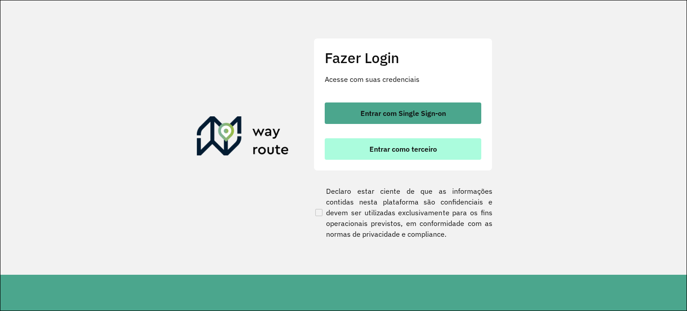
click at [381, 149] on span "Entrar como terceiro" at bounding box center [404, 148] width 68 height 7
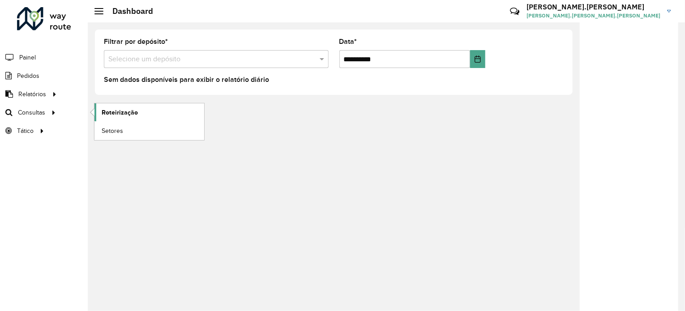
click at [125, 111] on span "Roteirização" at bounding box center [120, 112] width 36 height 9
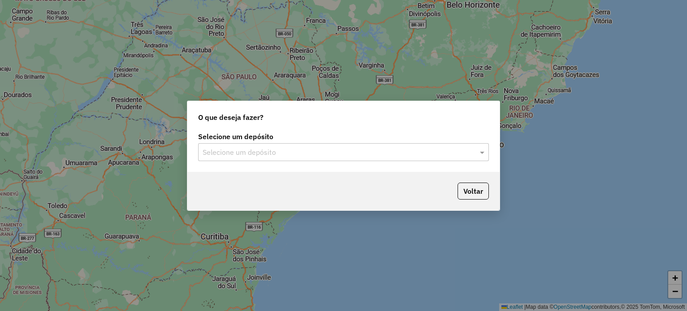
click at [421, 148] on input "text" at bounding box center [335, 152] width 264 height 11
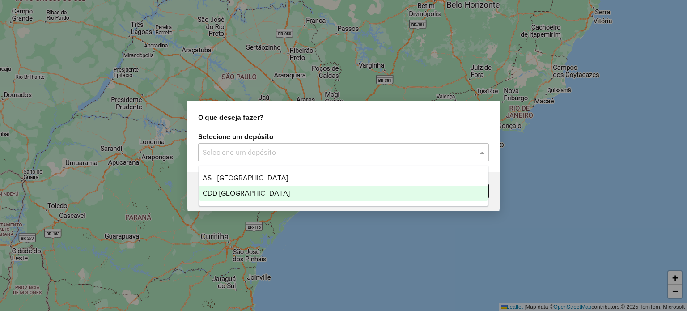
click at [227, 193] on span "CDD Florianópolis" at bounding box center [246, 193] width 87 height 8
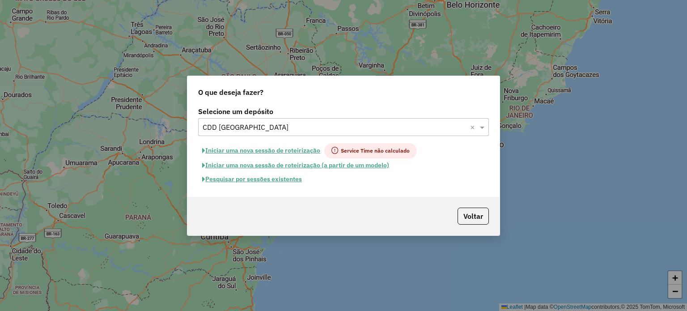
click at [237, 183] on button "Pesquisar por sessões existentes" at bounding box center [252, 179] width 108 height 14
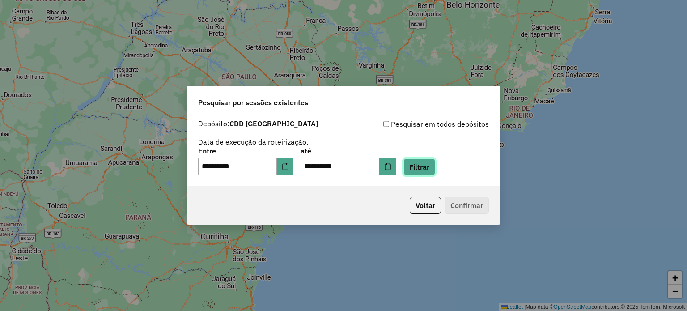
click at [435, 162] on button "Filtrar" at bounding box center [420, 166] width 32 height 17
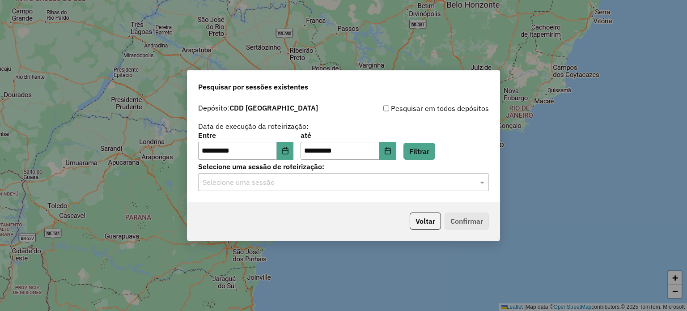
click at [319, 188] on div "Selecione uma sessão" at bounding box center [343, 182] width 291 height 18
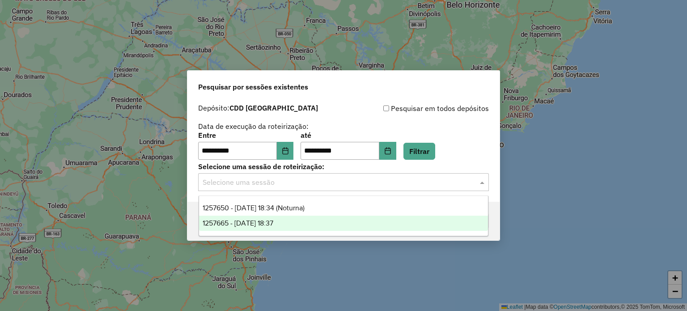
click at [306, 218] on div "1257665 - 02/09/2025 18:37" at bounding box center [343, 223] width 289 height 15
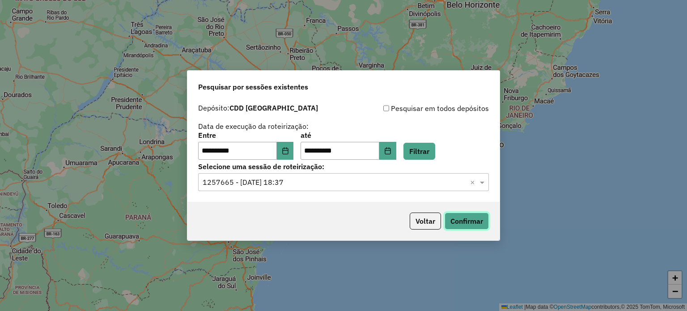
click at [473, 221] on button "Confirmar" at bounding box center [467, 221] width 44 height 17
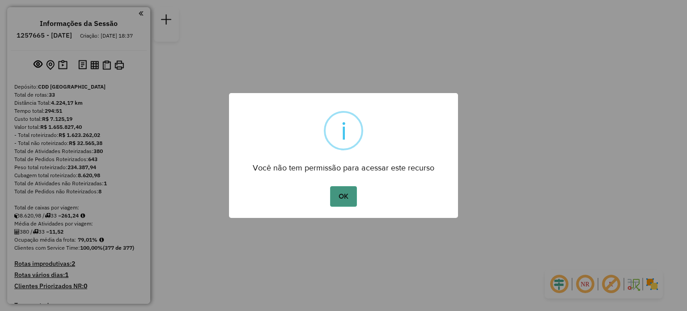
click at [348, 196] on button "OK" at bounding box center [343, 196] width 26 height 21
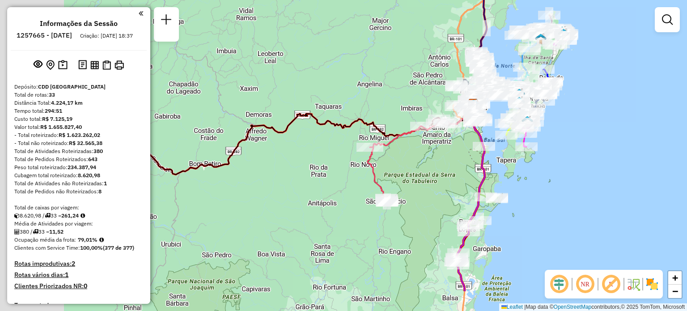
drag, startPoint x: 276, startPoint y: 246, endPoint x: 417, endPoint y: 186, distance: 153.4
click at [417, 186] on div "Janela de atendimento Grade de atendimento Capacidade Transportadoras Veículos …" at bounding box center [343, 155] width 687 height 311
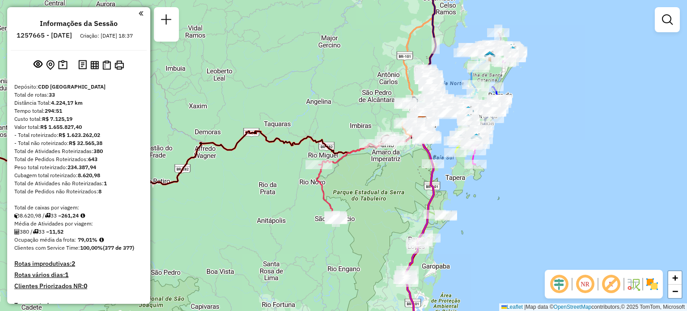
drag, startPoint x: 346, startPoint y: 161, endPoint x: 245, endPoint y: 168, distance: 101.4
click at [245, 169] on div "Janela de atendimento Grade de atendimento Capacidade Transportadoras Veículos …" at bounding box center [343, 155] width 687 height 311
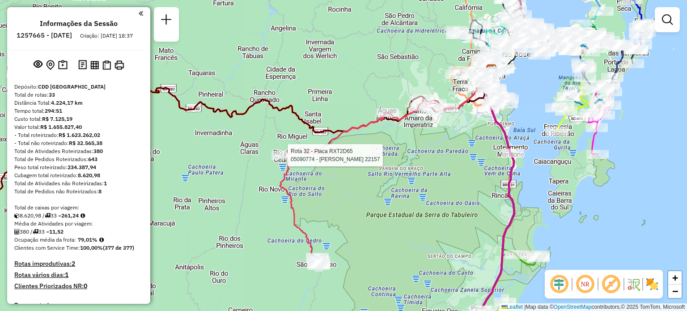
select select "**********"
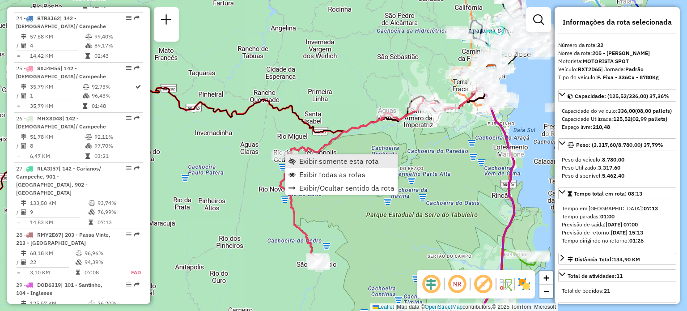
scroll to position [1934, 0]
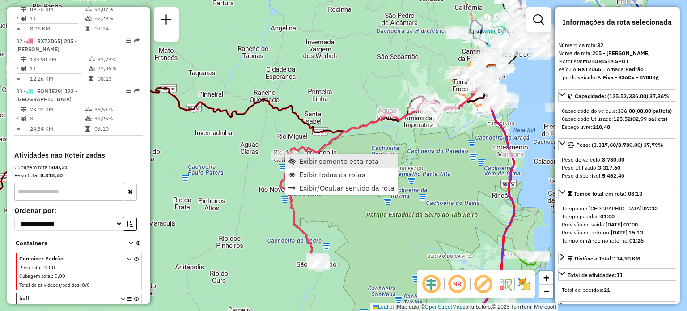
click at [320, 158] on span "Exibir somente esta rota" at bounding box center [339, 160] width 80 height 7
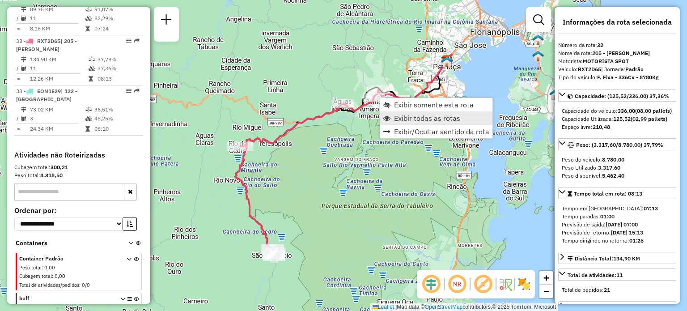
click at [409, 118] on span "Exibir todas as rotas" at bounding box center [427, 118] width 66 height 7
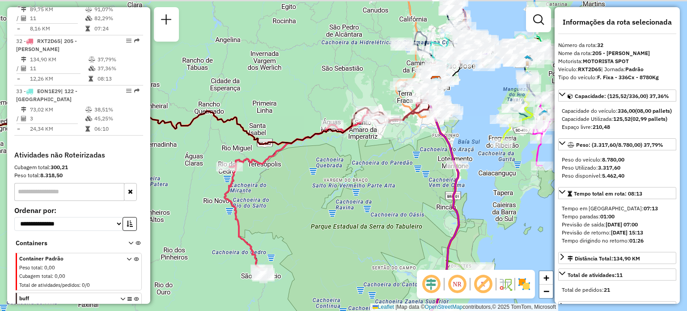
drag, startPoint x: 264, startPoint y: 72, endPoint x: 202, endPoint y: 142, distance: 92.9
click at [202, 141] on div "Janela de atendimento Grade de atendimento Capacidade Transportadoras Veículos …" at bounding box center [343, 155] width 687 height 311
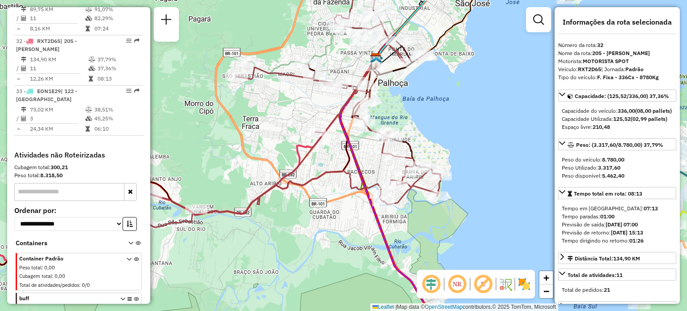
drag, startPoint x: 538, startPoint y: 175, endPoint x: 437, endPoint y: 59, distance: 154.4
click at [437, 59] on div "Janela de atendimento Grade de atendimento Capacidade Transportadoras Veículos …" at bounding box center [343, 155] width 687 height 311
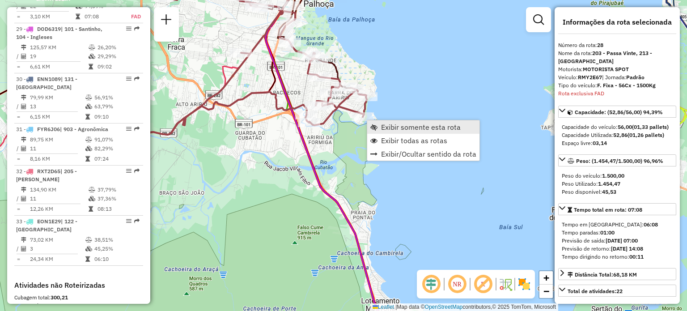
scroll to position [1735, 0]
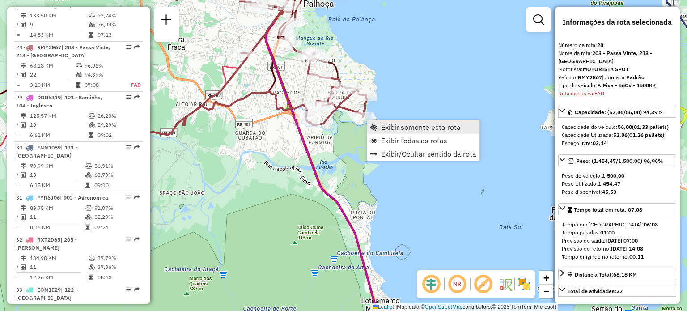
click at [374, 123] on span "Exibir somente esta rota" at bounding box center [373, 126] width 7 height 7
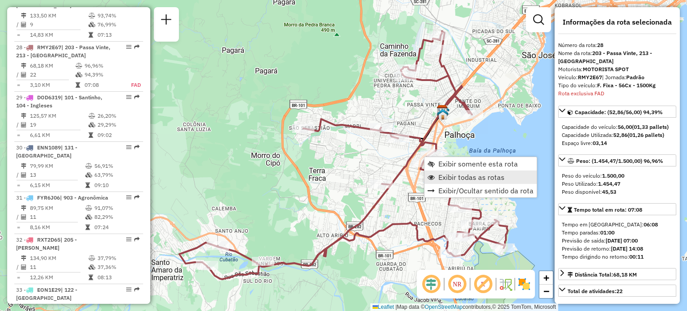
click at [432, 177] on span "Exibir todas as rotas" at bounding box center [431, 177] width 7 height 7
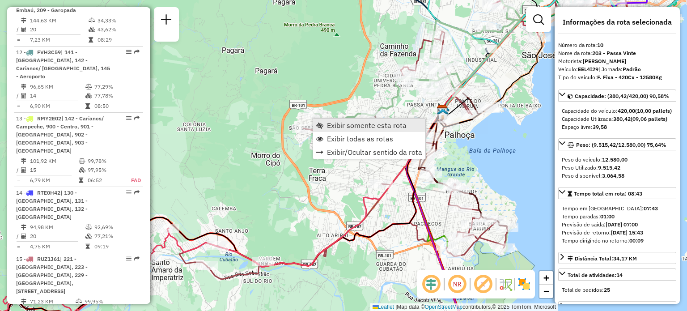
click at [333, 131] on link "Exibir somente esta rota" at bounding box center [369, 125] width 112 height 13
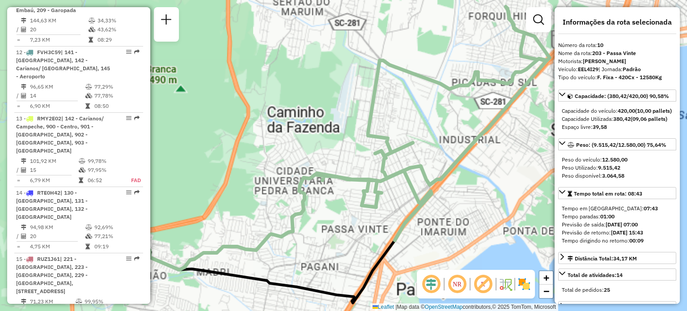
scroll to position [817, 0]
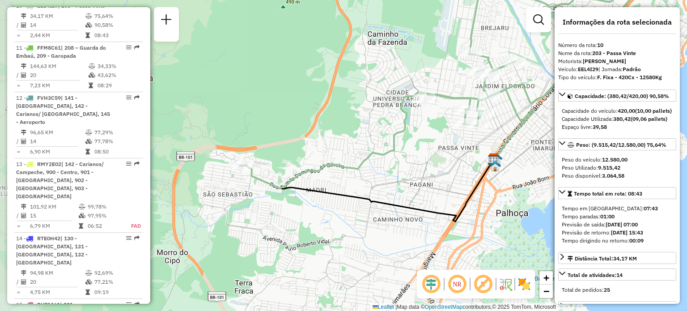
drag, startPoint x: 306, startPoint y: 240, endPoint x: 376, endPoint y: 183, distance: 90.6
click at [376, 183] on div "Janela de atendimento Grade de atendimento Capacidade Transportadoras Veículos …" at bounding box center [343, 155] width 687 height 311
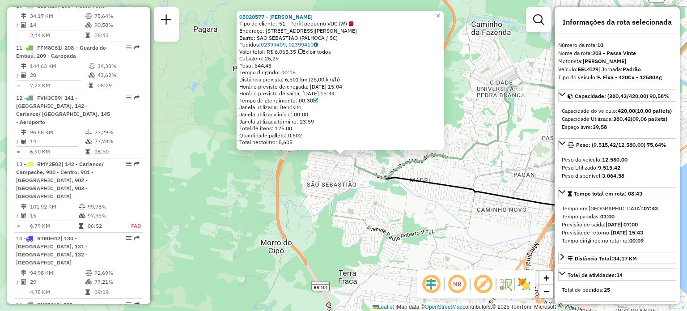
click at [476, 197] on icon at bounding box center [472, 180] width 257 height 63
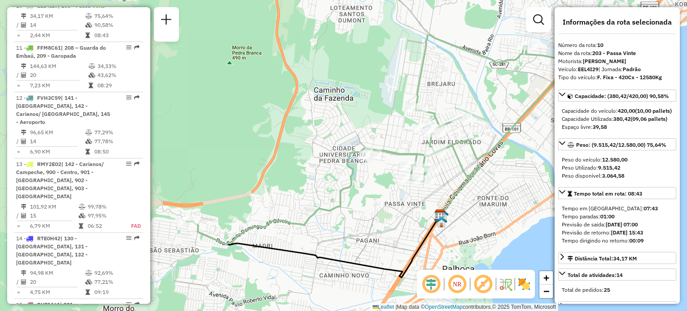
drag, startPoint x: 478, startPoint y: 174, endPoint x: 316, endPoint y: 243, distance: 176.2
click at [319, 241] on div "Janela de atendimento Grade de atendimento Capacidade Transportadoras Veículos …" at bounding box center [343, 155] width 687 height 311
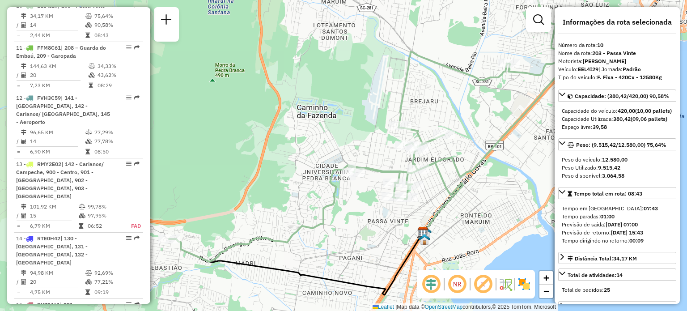
drag, startPoint x: 473, startPoint y: 136, endPoint x: 379, endPoint y: 189, distance: 107.8
click at [379, 189] on div "Janela de atendimento Grade de atendimento Capacidade Transportadoras Veículos …" at bounding box center [343, 155] width 687 height 311
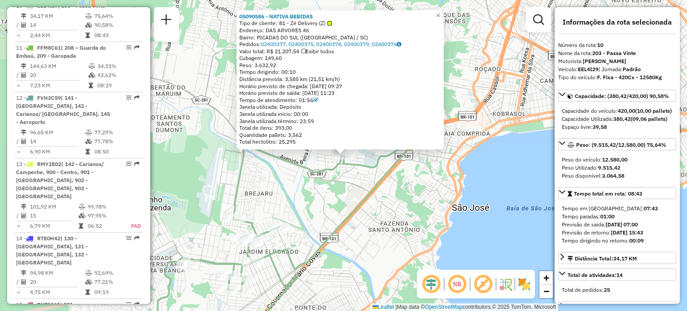
click at [335, 207] on div "05090586 - NATIVA BEBIDAS Tipo de cliente: 81 - Zé Delivery (Z) Endereço: DAS A…" at bounding box center [343, 155] width 687 height 311
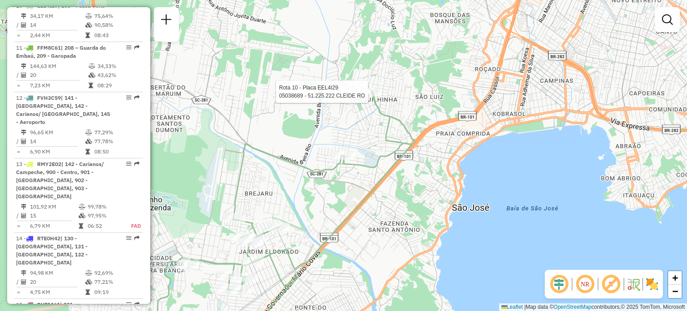
select select "**********"
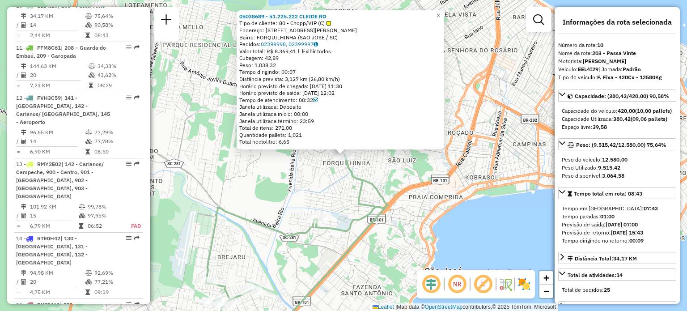
click at [366, 200] on icon at bounding box center [262, 248] width 251 height 187
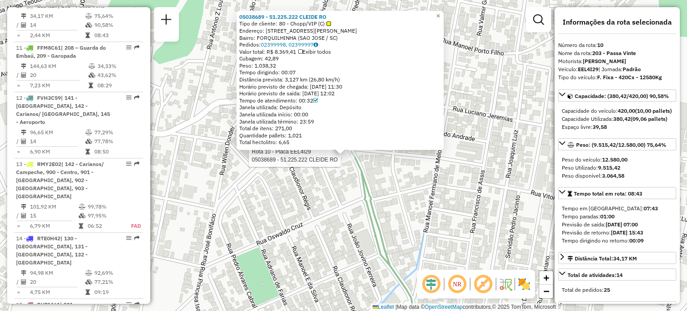
click at [414, 186] on div "Rota 10 - Placa EEL4I29 05038689 - 51.225.222 CLEIDE RO 05038689 - 51.225.222 C…" at bounding box center [343, 155] width 687 height 311
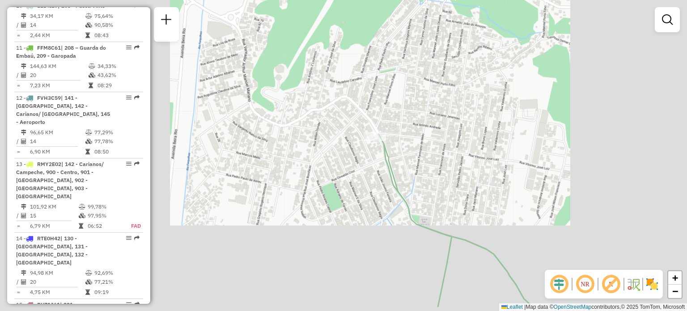
drag, startPoint x: 375, startPoint y: 200, endPoint x: 381, endPoint y: 78, distance: 121.4
click at [381, 81] on div "Janela de atendimento Grade de atendimento Capacidade Transportadoras Veículos …" at bounding box center [343, 155] width 687 height 311
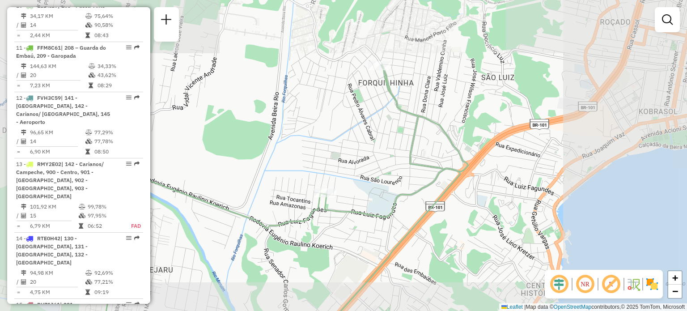
drag, startPoint x: 367, startPoint y: 121, endPoint x: 372, endPoint y: 11, distance: 110.6
click at [372, 11] on div "Janela de atendimento Grade de atendimento Capacidade Transportadoras Veículos …" at bounding box center [343, 155] width 687 height 311
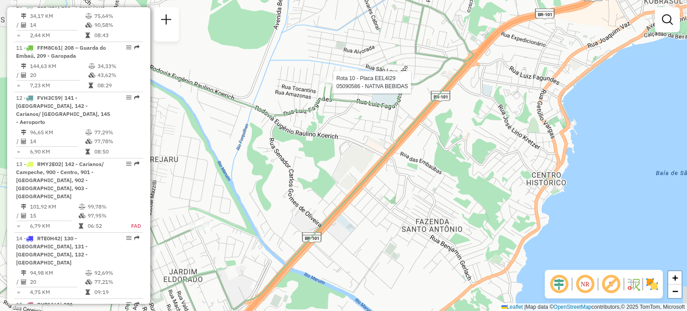
select select "**********"
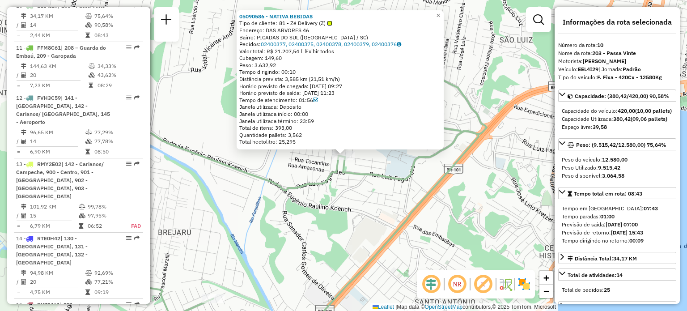
click at [310, 216] on div "05090586 - NATIVA BEBIDAS Tipo de cliente: 81 - Zé Delivery (Z) Endereço: DAS A…" at bounding box center [343, 155] width 687 height 311
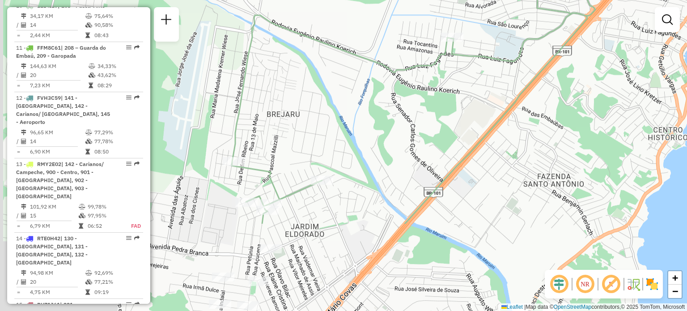
drag, startPoint x: 297, startPoint y: 218, endPoint x: 482, endPoint y: 9, distance: 279.2
click at [481, 9] on div "Janela de atendimento Grade de atendimento Capacidade Transportadoras Veículos …" at bounding box center [343, 155] width 687 height 311
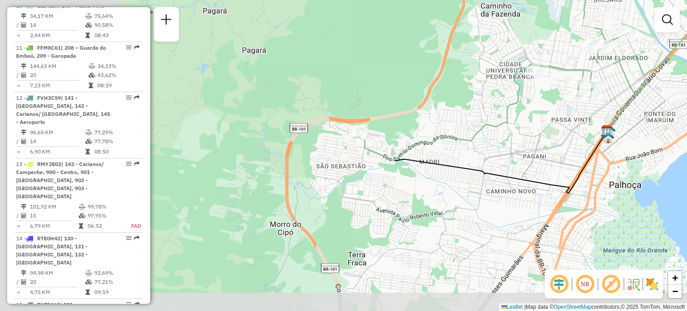
drag, startPoint x: 248, startPoint y: 205, endPoint x: 465, endPoint y: 154, distance: 223.0
click at [465, 154] on div "Janela de atendimento Grade de atendimento Capacidade Transportadoras Veículos …" at bounding box center [343, 155] width 687 height 311
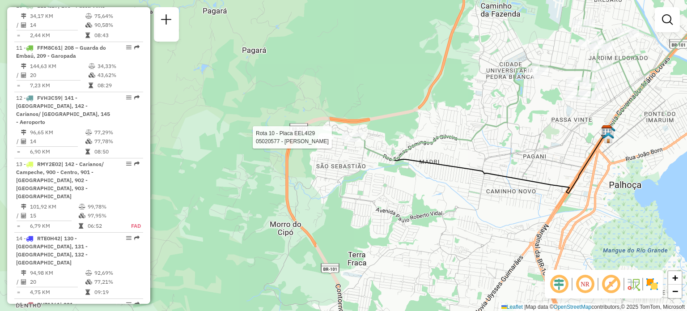
select select "**********"
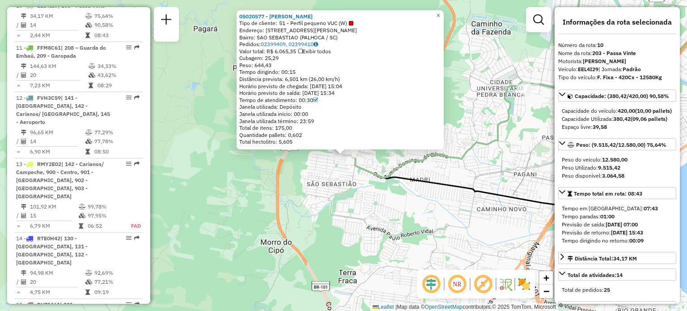
click at [301, 217] on div "05020577 - GRAZIELA DOS SANTOS Tipo de cliente: 51 - Perfil pequeno VUC (W) End…" at bounding box center [343, 155] width 687 height 311
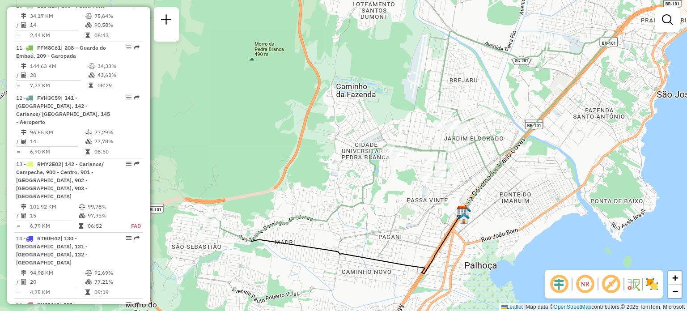
drag, startPoint x: 477, startPoint y: 138, endPoint x: 322, endPoint y: 205, distance: 169.0
click at [323, 205] on div "Janela de atendimento Grade de atendimento Capacidade Transportadoras Veículos …" at bounding box center [343, 155] width 687 height 311
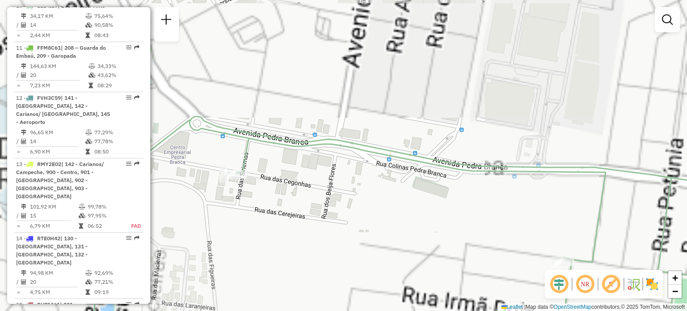
drag, startPoint x: 292, startPoint y: 196, endPoint x: 312, endPoint y: 170, distance: 32.8
click at [324, 168] on div "Janela de atendimento Grade de atendimento Capacidade Transportadoras Veículos …" at bounding box center [343, 155] width 687 height 311
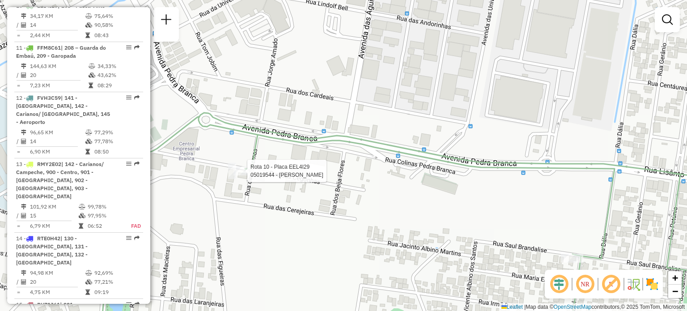
select select "**********"
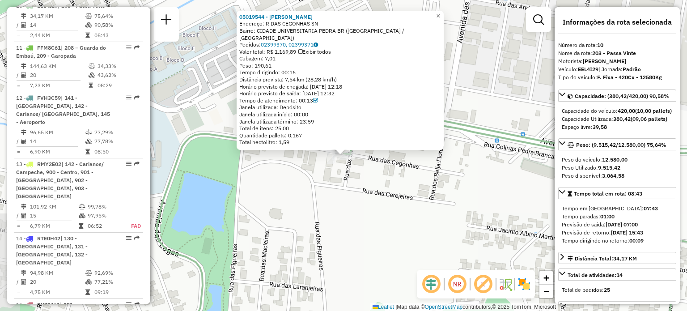
click at [465, 178] on div "05019544 - DON FERNANDO PIZZARI Endereço: R DAS CEGONHAS SN Bairro: CIDADE UNIV…" at bounding box center [343, 155] width 687 height 311
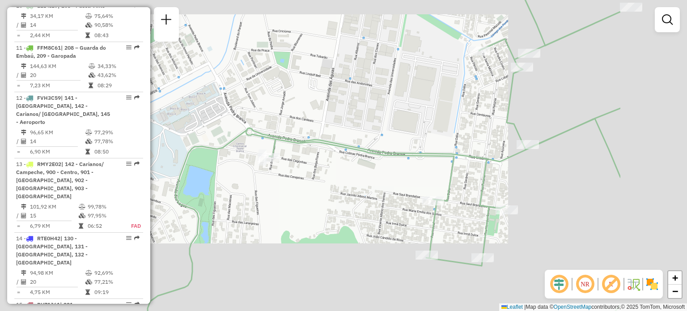
drag, startPoint x: 507, startPoint y: 170, endPoint x: 306, endPoint y: 161, distance: 201.1
click at [308, 160] on div "Janela de atendimento Grade de atendimento Capacidade Transportadoras Veículos …" at bounding box center [343, 155] width 687 height 311
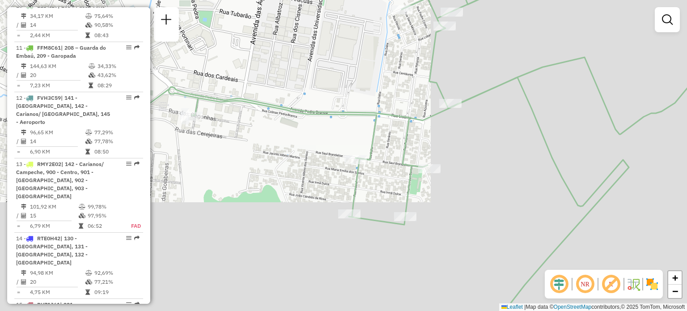
drag, startPoint x: 413, startPoint y: 195, endPoint x: 400, endPoint y: 142, distance: 54.6
click at [403, 138] on icon at bounding box center [409, 116] width 678 height 373
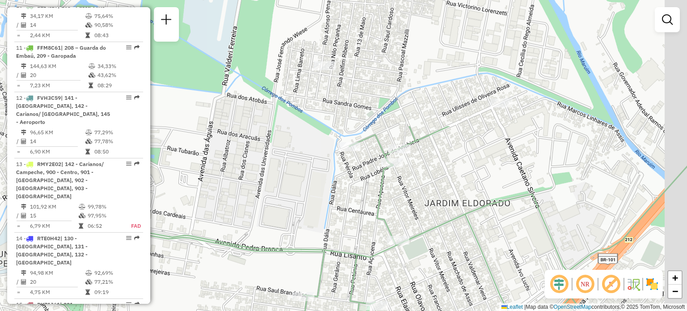
drag, startPoint x: 473, startPoint y: 30, endPoint x: 419, endPoint y: 214, distance: 191.7
click at [422, 214] on div "Janela de atendimento Grade de atendimento Capacidade Transportadoras Veículos …" at bounding box center [343, 155] width 687 height 311
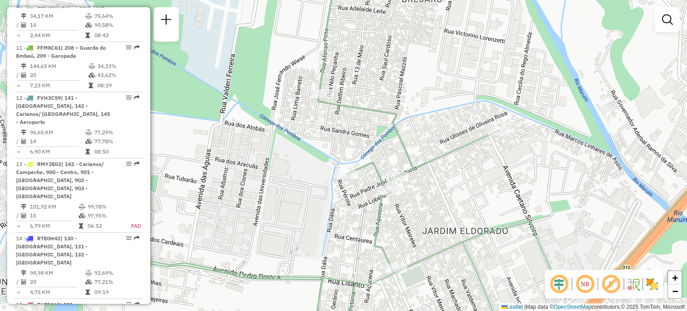
drag, startPoint x: 433, startPoint y: 109, endPoint x: 401, endPoint y: 211, distance: 106.5
click at [402, 209] on div "Rota 10 - Placa EEL4I29 05037873 - 51.143.573 LIVINO RO Janela de atendimento G…" at bounding box center [343, 155] width 687 height 311
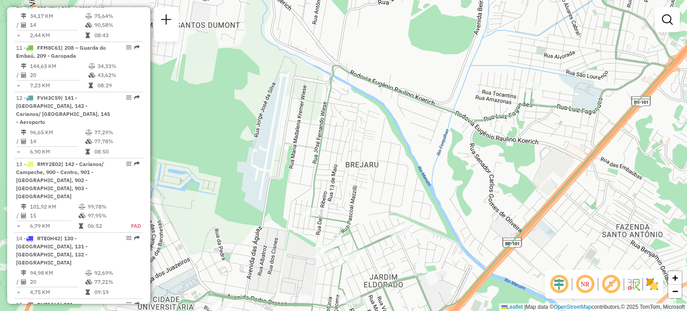
drag, startPoint x: 516, startPoint y: 148, endPoint x: 453, endPoint y: 243, distance: 114.3
click at [454, 241] on div "Janela de atendimento Grade de atendimento Capacidade Transportadoras Veículos …" at bounding box center [343, 155] width 687 height 311
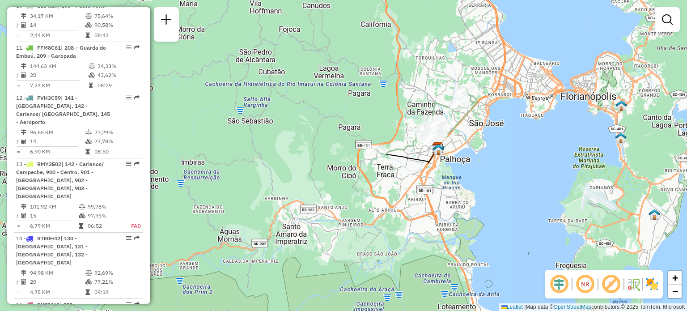
drag, startPoint x: 421, startPoint y: 169, endPoint x: 457, endPoint y: 160, distance: 37.8
click at [457, 160] on div "Janela de atendimento Grade de atendimento Capacidade Transportadoras Veículos …" at bounding box center [343, 155] width 687 height 311
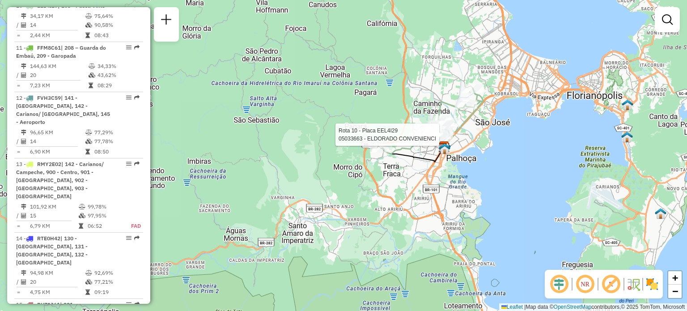
select select "**********"
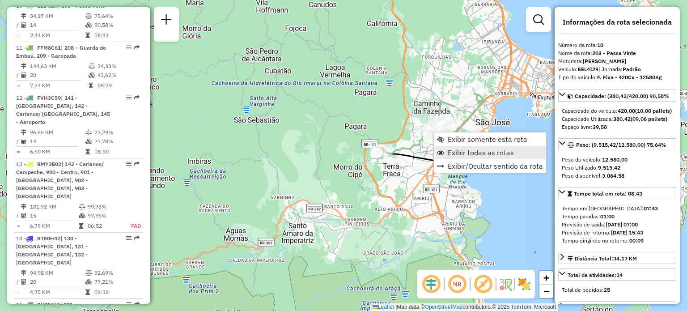
click at [479, 150] on span "Exibir todas as rotas" at bounding box center [481, 152] width 66 height 7
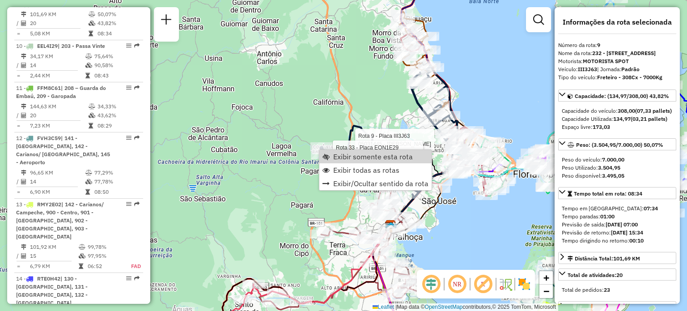
scroll to position [767, 0]
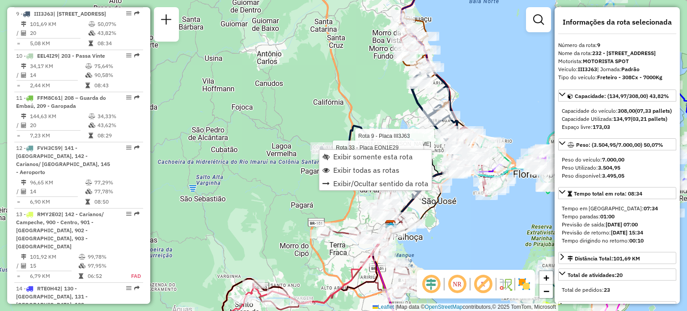
click at [308, 88] on div "Rota 9 - Placa III3J63 05031445 - DIOGO LUIZ VALTER Rota 33 - Placa EON1E29 050…" at bounding box center [343, 155] width 687 height 311
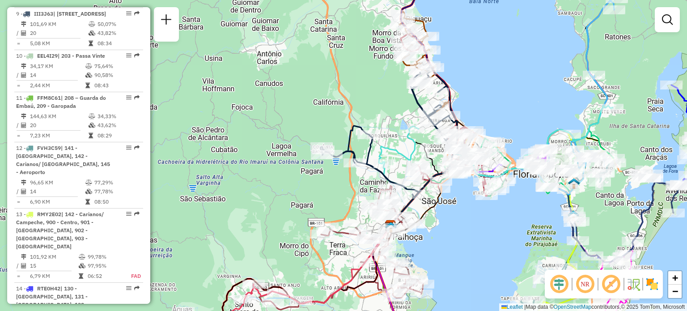
drag, startPoint x: 339, startPoint y: 81, endPoint x: 299, endPoint y: 148, distance: 78.2
click at [300, 148] on div "Rota 9 - Placa III3J63 05031445 - DIOGO LUIZ VALTER Rota 33 - Placa EON1E29 050…" at bounding box center [343, 155] width 687 height 311
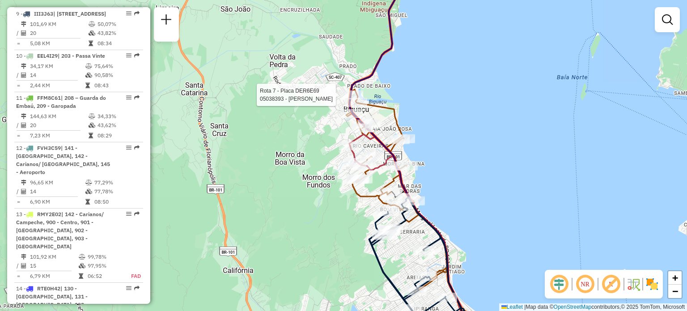
select select "**********"
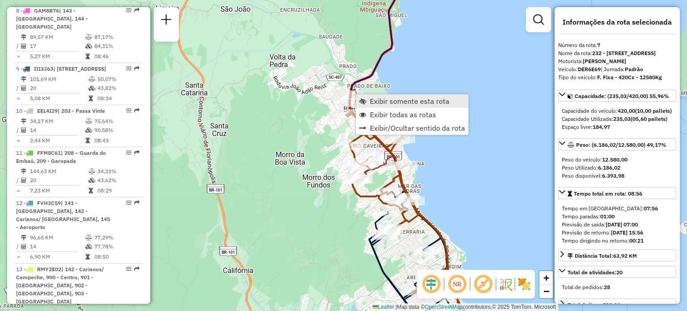
click at [370, 102] on span "Exibir somente esta rota" at bounding box center [410, 101] width 80 height 7
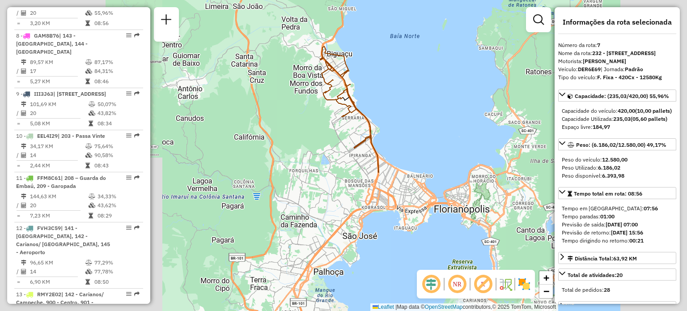
scroll to position [667, 0]
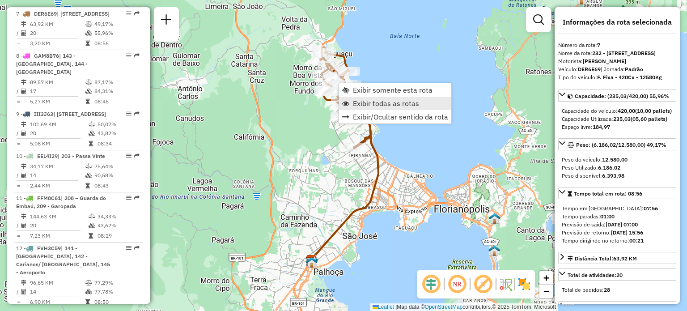
click at [377, 102] on span "Exibir todas as rotas" at bounding box center [386, 103] width 66 height 7
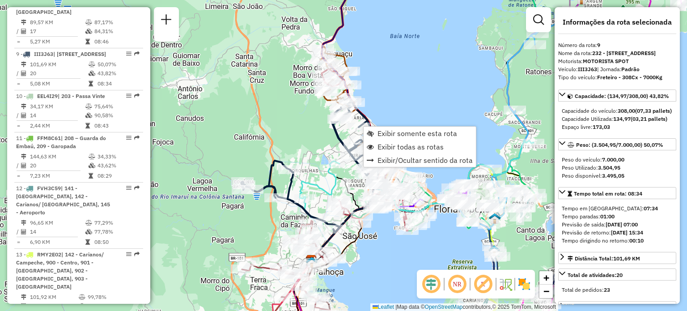
scroll to position [767, 0]
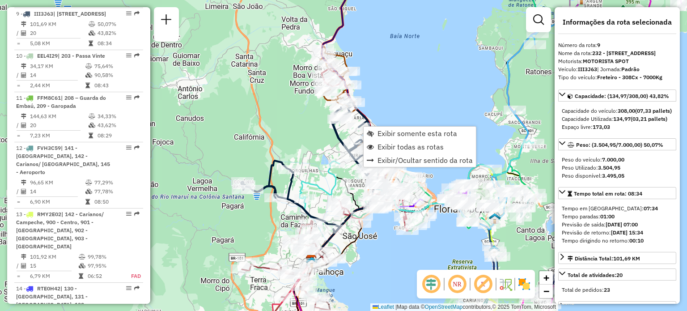
click at [428, 89] on div "Janela de atendimento Grade de atendimento Capacidade Transportadoras Veículos …" at bounding box center [343, 155] width 687 height 311
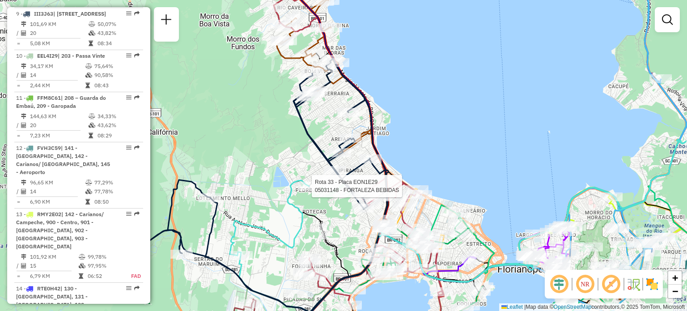
select select "**********"
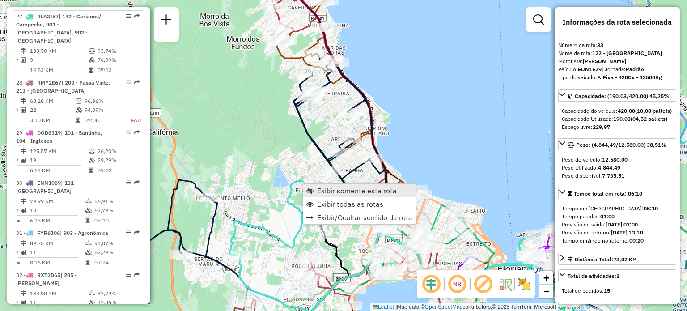
click at [319, 189] on span "Exibir somente esta rota" at bounding box center [357, 190] width 80 height 7
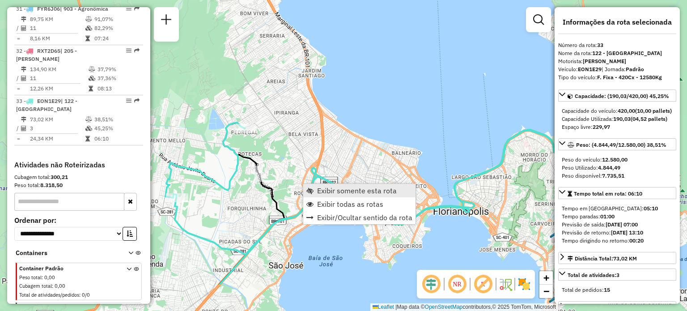
scroll to position [1934, 0]
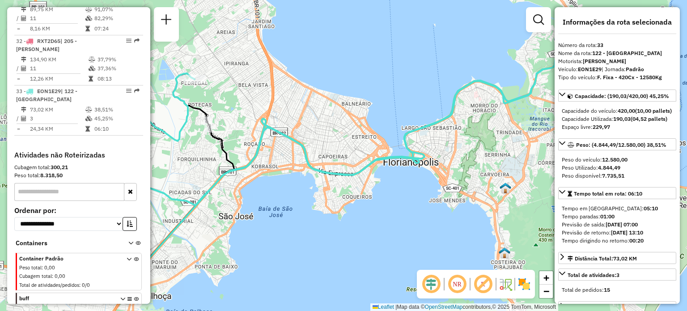
drag, startPoint x: 280, startPoint y: 116, endPoint x: 306, endPoint y: 119, distance: 26.1
click at [306, 119] on div "Janela de atendimento Grade de atendimento Capacidade Transportadoras Veículos …" at bounding box center [343, 155] width 687 height 311
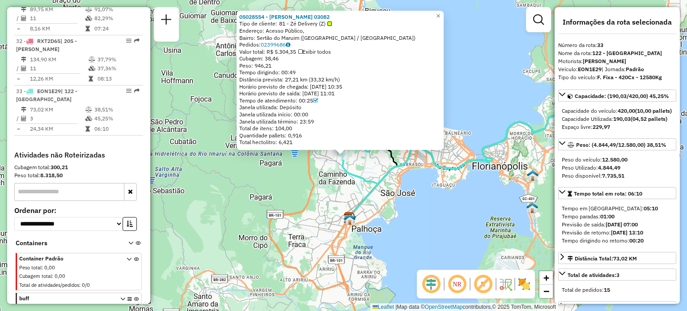
click at [446, 195] on div "05028554 - LUCAS DEMETRIO 03082 Tipo de cliente: 81 - Zé Delivery (Z) Endereço:…" at bounding box center [343, 155] width 687 height 311
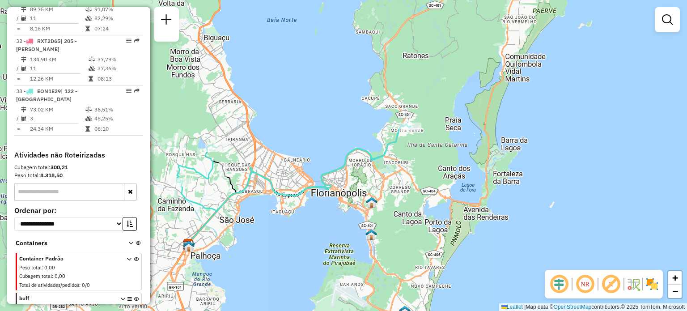
drag, startPoint x: 472, startPoint y: 181, endPoint x: 262, endPoint y: 219, distance: 213.7
click at [262, 221] on div "Janela de atendimento Grade de atendimento Capacidade Transportadoras Veículos …" at bounding box center [343, 155] width 687 height 311
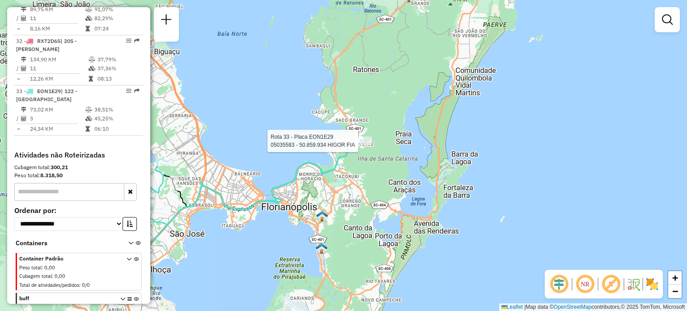
select select "**********"
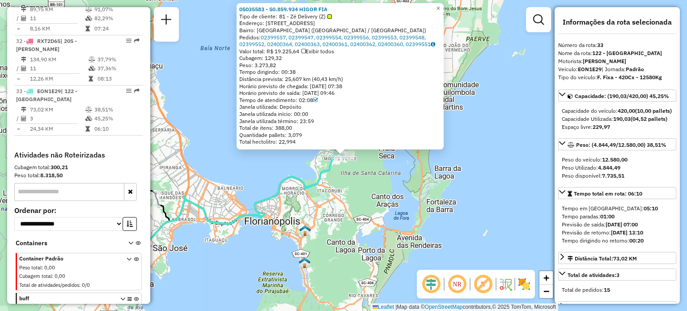
click at [269, 178] on div "05035583 - 50.859.934 HIGOR FIA Tipo de cliente: 81 - Zé Delivery (Z) Endereço:…" at bounding box center [343, 155] width 687 height 311
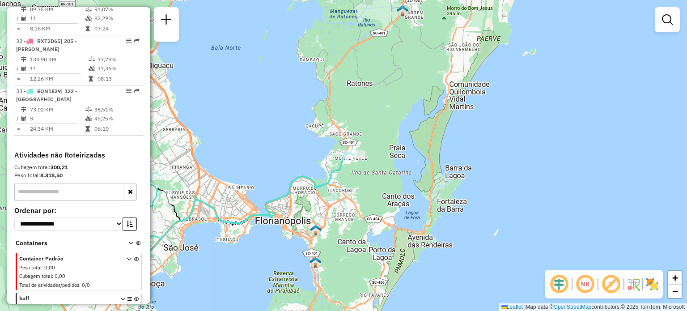
drag, startPoint x: 275, startPoint y: 176, endPoint x: 363, endPoint y: 169, distance: 88.0
click at [362, 170] on div "Janela de atendimento Grade de atendimento Capacidade Transportadoras Veículos …" at bounding box center [343, 155] width 687 height 311
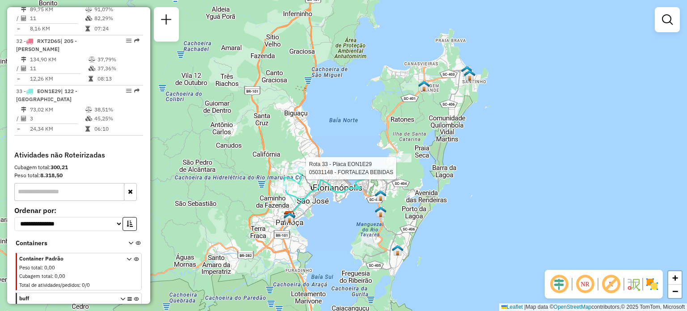
select select "**********"
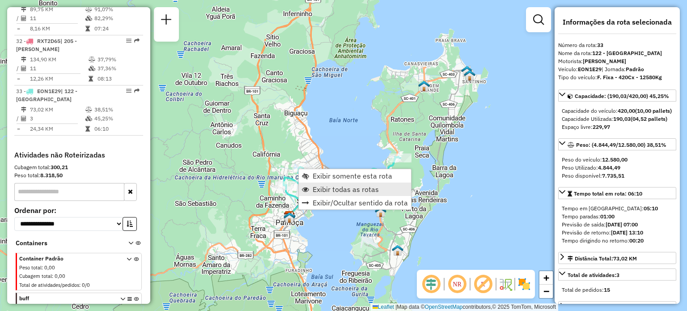
click at [313, 189] on span "Exibir todas as rotas" at bounding box center [346, 189] width 66 height 7
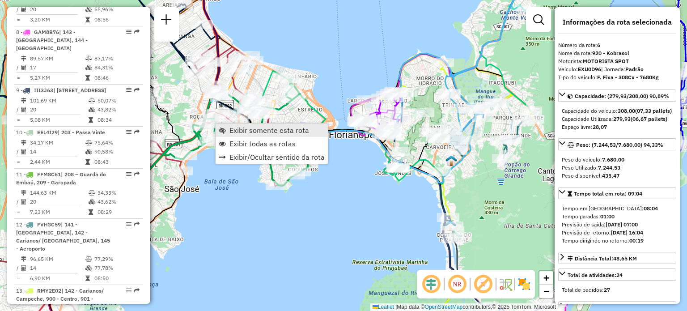
scroll to position [625, 0]
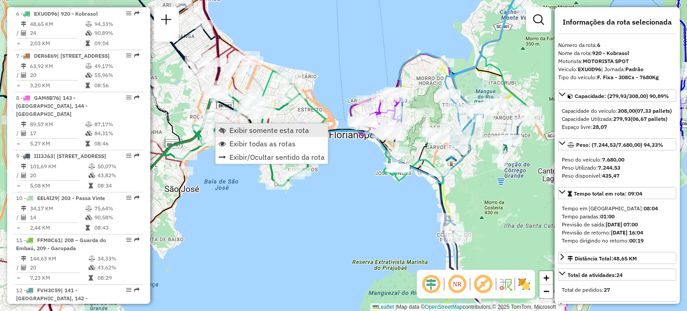
click at [225, 128] on span "Exibir somente esta rota" at bounding box center [222, 130] width 7 height 7
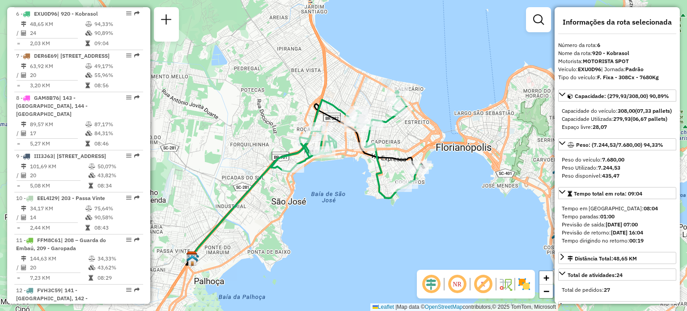
drag, startPoint x: 453, startPoint y: 106, endPoint x: 413, endPoint y: 129, distance: 45.9
click at [413, 129] on div "Janela de atendimento Grade de atendimento Capacidade Transportadoras Veículos …" at bounding box center [343, 155] width 687 height 311
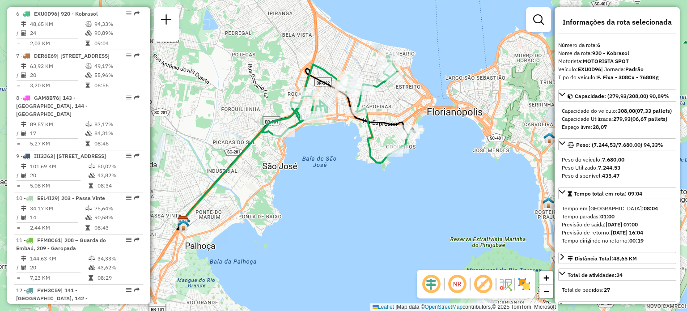
drag, startPoint x: 370, startPoint y: 100, endPoint x: 392, endPoint y: 132, distance: 39.0
click at [392, 132] on div "Janela de atendimento Grade de atendimento Capacidade Transportadoras Veículos …" at bounding box center [343, 155] width 687 height 311
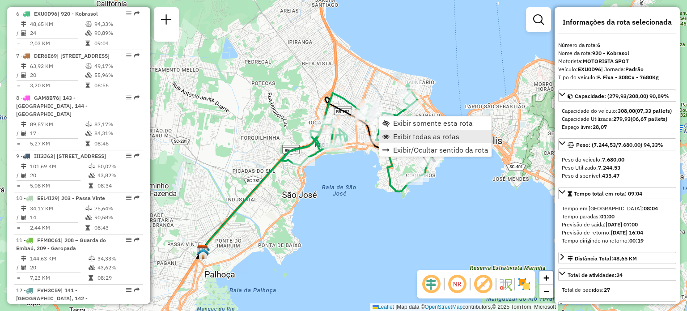
click at [407, 138] on span "Exibir todas as rotas" at bounding box center [426, 136] width 66 height 7
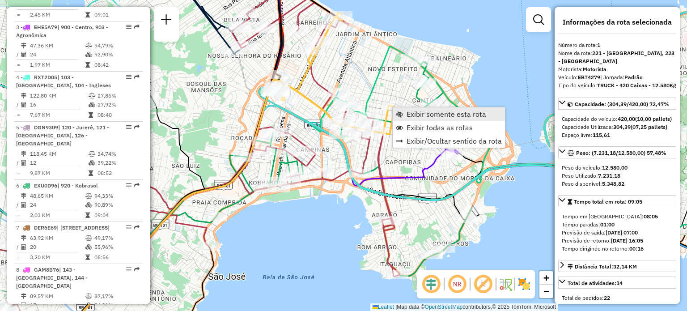
scroll to position [359, 0]
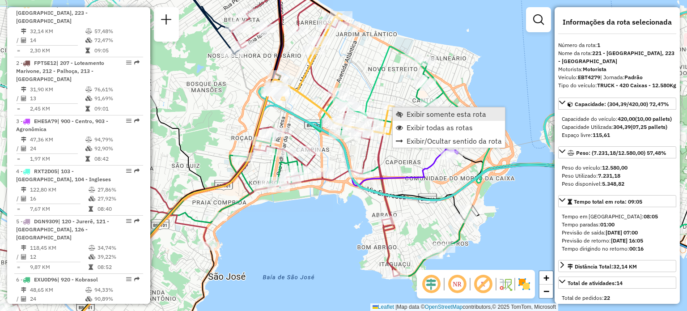
click at [408, 112] on span "Exibir somente esta rota" at bounding box center [447, 114] width 80 height 7
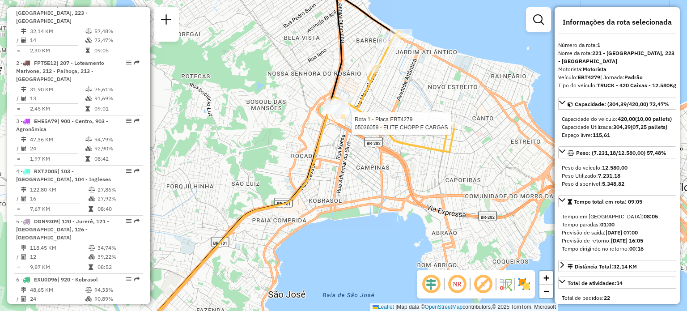
click at [451, 128] on div at bounding box center [453, 123] width 22 height 9
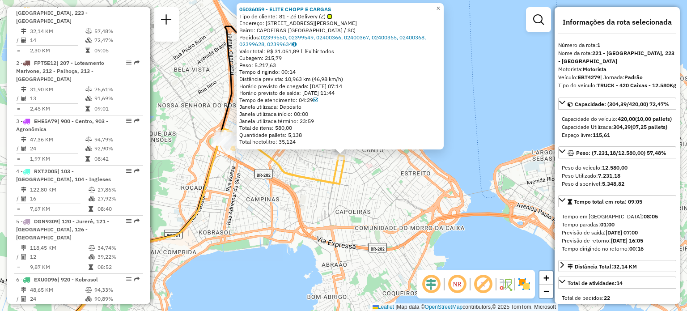
click at [354, 191] on div "05036059 - ELITE CHOPP E CARGAS Tipo de cliente: 81 - Zé Delivery (Z) Endereço:…" at bounding box center [343, 155] width 687 height 311
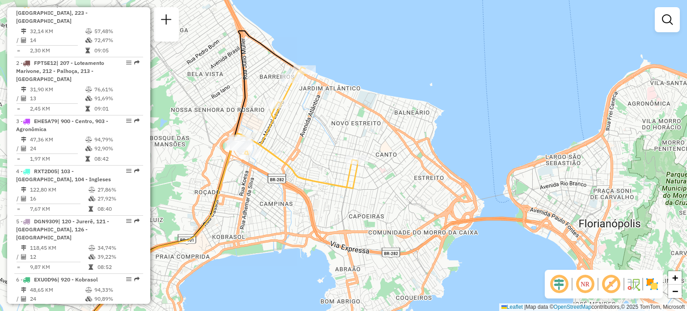
drag, startPoint x: 270, startPoint y: 143, endPoint x: 354, endPoint y: 161, distance: 85.6
click at [354, 161] on div "Janela de atendimento Grade de atendimento Capacidade Transportadoras Veículos …" at bounding box center [343, 155] width 687 height 311
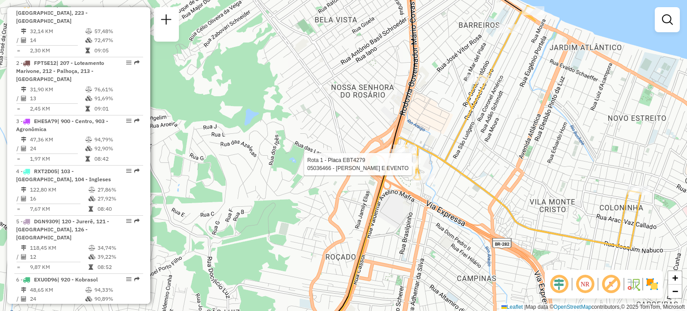
select select "**********"
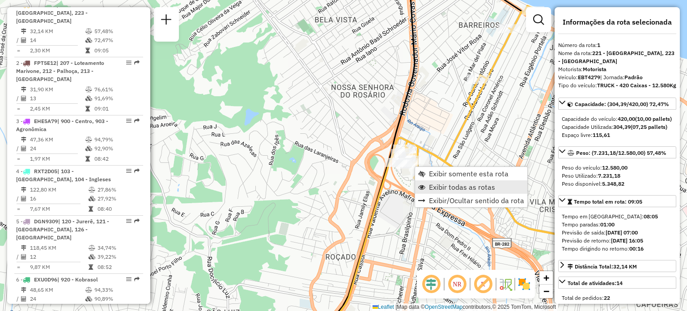
click at [440, 183] on span "Exibir todas as rotas" at bounding box center [462, 186] width 66 height 7
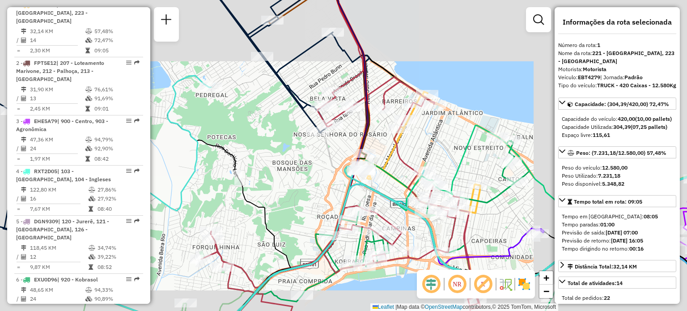
drag, startPoint x: 294, startPoint y: 211, endPoint x: 345, endPoint y: 52, distance: 166.8
click at [345, 53] on div "Janela de atendimento Grade de atendimento Capacidade Transportadoras Veículos …" at bounding box center [343, 155] width 687 height 311
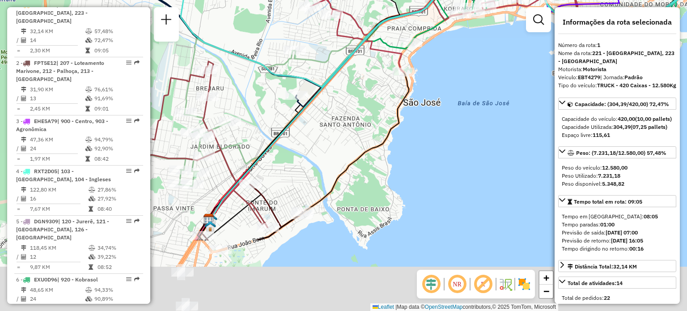
drag, startPoint x: 266, startPoint y: 250, endPoint x: 300, endPoint y: 181, distance: 76.6
click at [326, 148] on div "Janela de atendimento Grade de atendimento Capacidade Transportadoras Veículos …" at bounding box center [343, 155] width 687 height 311
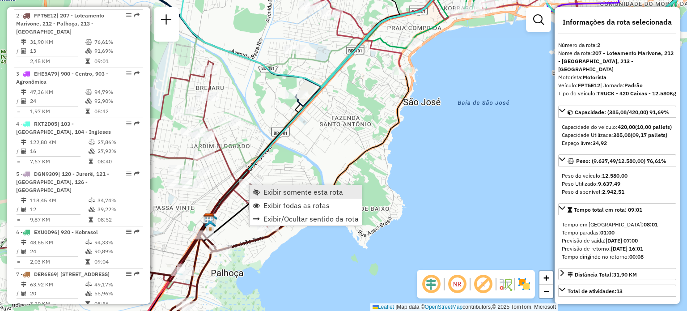
scroll to position [408, 0]
click at [258, 194] on span "Exibir somente esta rota" at bounding box center [256, 191] width 7 height 7
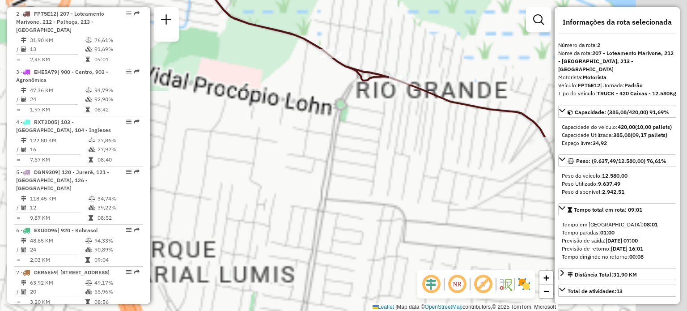
drag, startPoint x: 340, startPoint y: 7, endPoint x: 327, endPoint y: -17, distance: 26.6
click at [327, 0] on html "Aguarde... Pop-up bloqueado! Seu navegador bloqueou automáticamente a abertura …" at bounding box center [343, 155] width 687 height 311
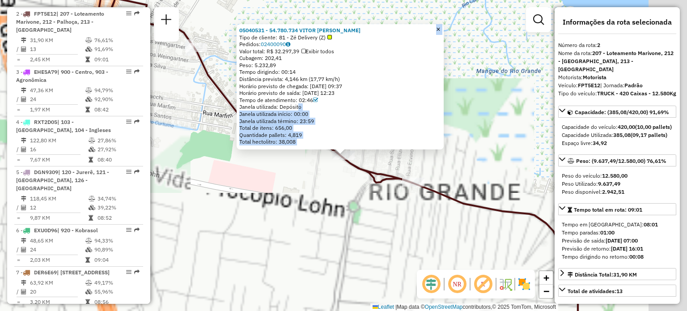
drag, startPoint x: 304, startPoint y: 181, endPoint x: 307, endPoint y: 193, distance: 11.9
click at [307, 193] on div "05040531 - 54.780.734 VITOR HUGO ANTONIO DA LUZ Tipo de cliente: 81 - Zé Delive…" at bounding box center [343, 155] width 687 height 311
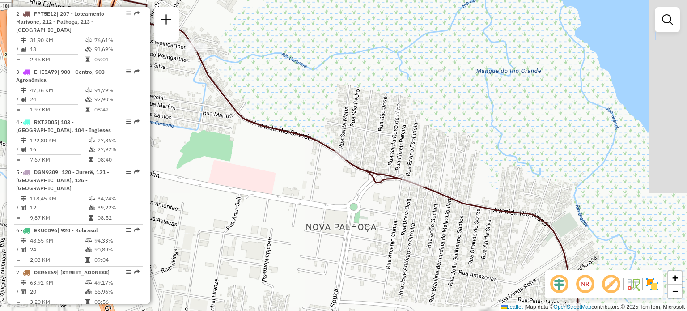
click at [312, 161] on div "Janela de atendimento Grade de atendimento Capacidade Transportadoras Veículos …" at bounding box center [343, 155] width 687 height 311
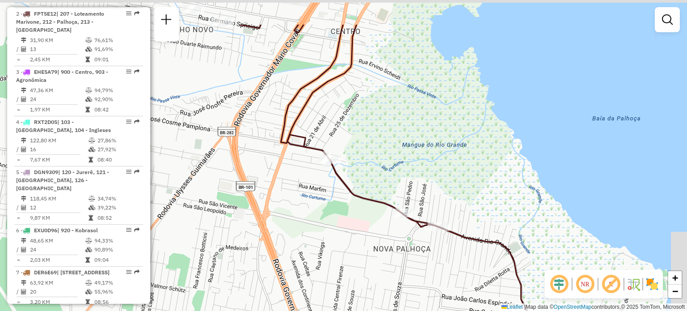
drag, startPoint x: 356, startPoint y: 144, endPoint x: 423, endPoint y: 193, distance: 82.9
click at [423, 193] on div "Janela de atendimento Grade de atendimento Capacidade Transportadoras Veículos …" at bounding box center [343, 155] width 687 height 311
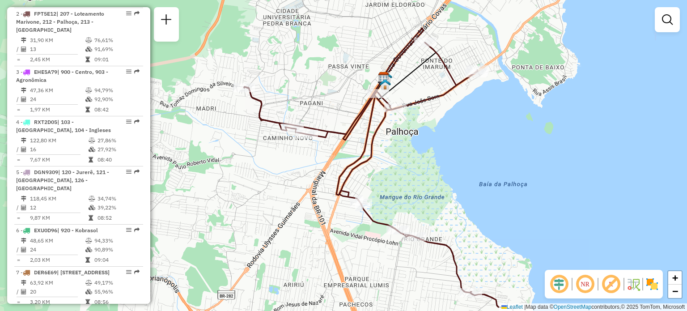
drag, startPoint x: 266, startPoint y: 123, endPoint x: 196, endPoint y: 64, distance: 91.7
click at [196, 64] on div "Janela de atendimento Grade de atendimento Capacidade Transportadoras Veículos …" at bounding box center [343, 155] width 687 height 311
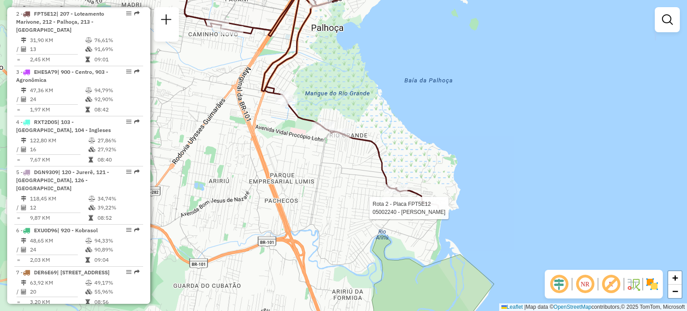
select select "**********"
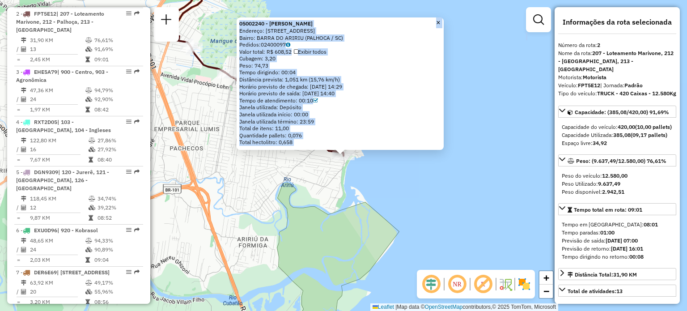
click at [404, 64] on div "Peso: 74,73" at bounding box center [340, 65] width 202 height 7
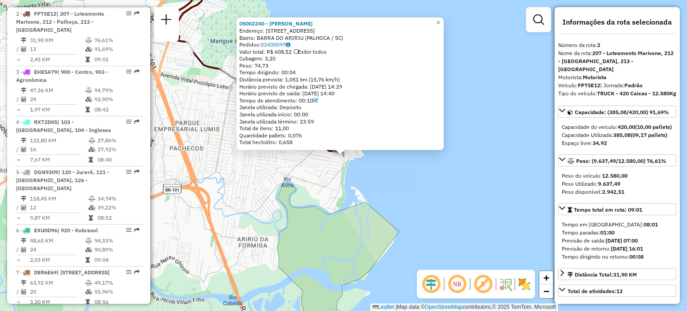
click at [302, 259] on div "05002240 - ORLI VIEIRA Endereço: R Nossa Senhora dos Navegantes 75 Bairro: BARR…" at bounding box center [343, 155] width 687 height 311
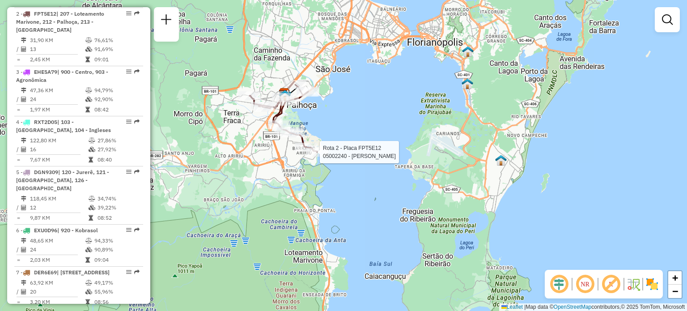
select select "**********"
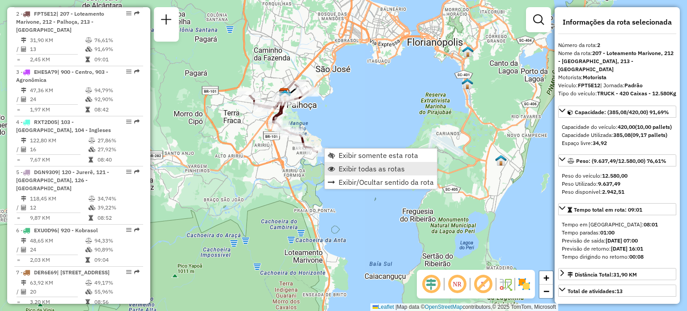
click at [347, 165] on span "Exibir todas as rotas" at bounding box center [372, 168] width 66 height 7
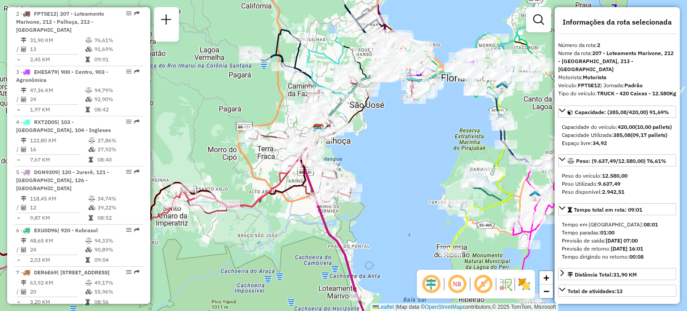
drag, startPoint x: 373, startPoint y: 95, endPoint x: 406, endPoint y: 127, distance: 46.5
click at [406, 127] on div "Janela de atendimento Grade de atendimento Capacidade Transportadoras Veículos …" at bounding box center [343, 155] width 687 height 311
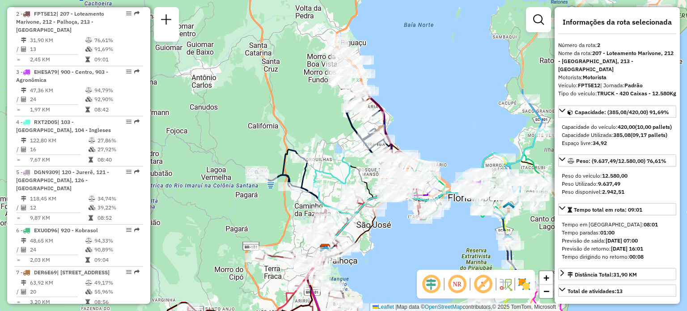
drag, startPoint x: 404, startPoint y: 128, endPoint x: 383, endPoint y: 106, distance: 31.0
click at [409, 263] on div "Janela de atendimento Grade de atendimento Capacidade Transportadoras Veículos …" at bounding box center [343, 155] width 687 height 311
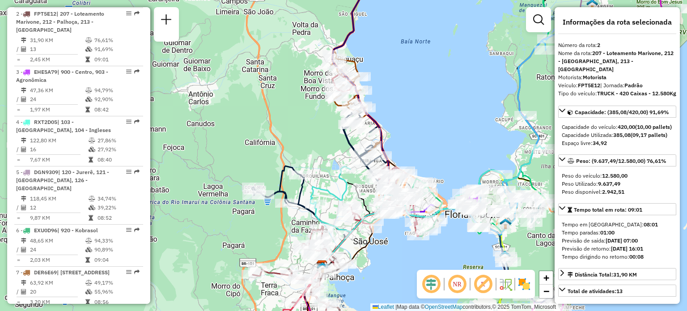
drag, startPoint x: 406, startPoint y: 104, endPoint x: 391, endPoint y: 240, distance: 136.9
click at [393, 237] on div "Janela de atendimento Grade de atendimento Capacidade Transportadoras Veículos …" at bounding box center [343, 155] width 687 height 311
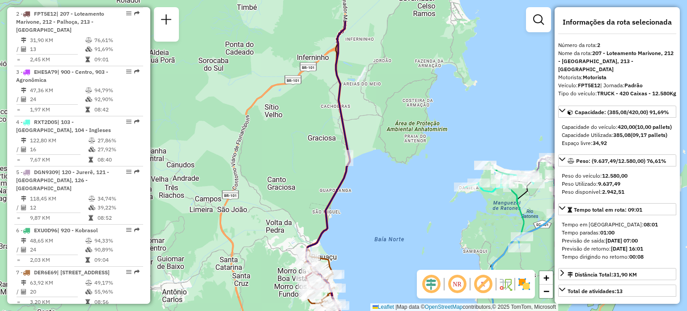
drag, startPoint x: 391, startPoint y: 115, endPoint x: 319, endPoint y: 9, distance: 128.2
click at [321, 10] on div "Janela de atendimento Grade de atendimento Capacidade Transportadoras Veículos …" at bounding box center [343, 155] width 687 height 311
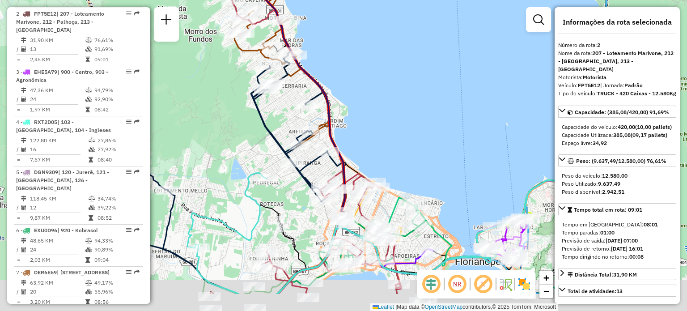
drag, startPoint x: 237, startPoint y: 194, endPoint x: 290, endPoint y: 132, distance: 81.8
click at [269, 117] on div "Janela de atendimento Grade de atendimento Capacidade Transportadoras Veículos …" at bounding box center [343, 155] width 687 height 311
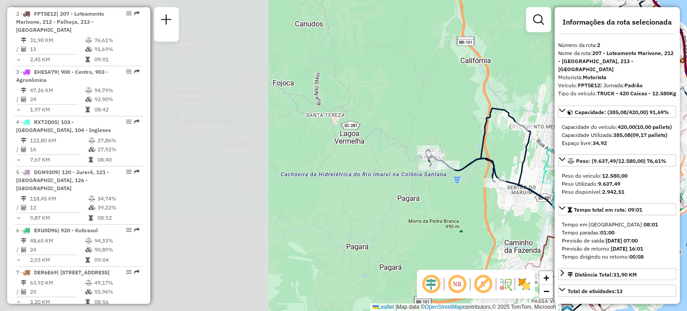
drag, startPoint x: 220, startPoint y: 162, endPoint x: 540, endPoint y: 170, distance: 320.9
click at [539, 166] on icon at bounding box center [563, 119] width 274 height 264
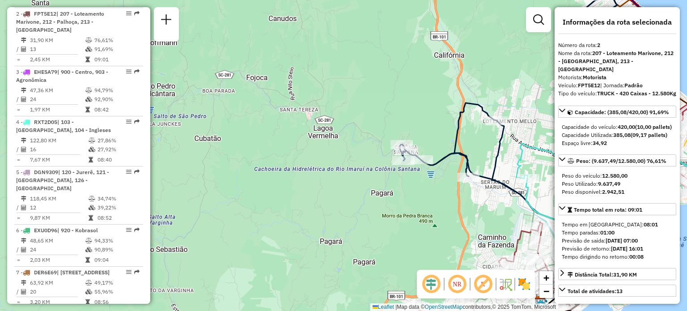
drag, startPoint x: 486, startPoint y: 144, endPoint x: 298, endPoint y: 124, distance: 189.0
click at [400, 124] on icon at bounding box center [537, 114] width 274 height 264
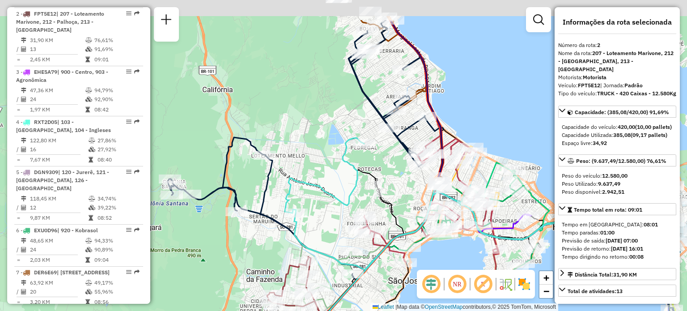
drag, startPoint x: 435, startPoint y: 153, endPoint x: 389, endPoint y: 189, distance: 58.1
click at [390, 187] on div "Janela de atendimento Grade de atendimento Capacidade Transportadoras Veículos …" at bounding box center [343, 155] width 687 height 311
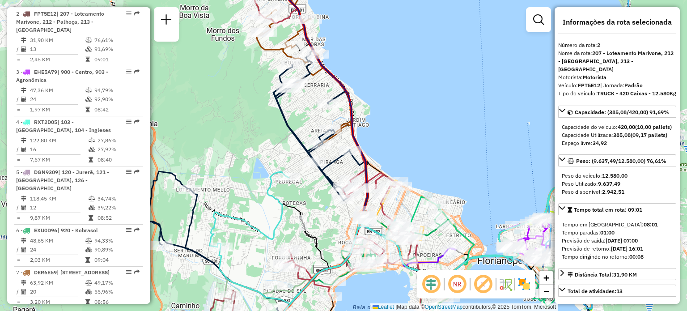
drag, startPoint x: 401, startPoint y: 37, endPoint x: 332, endPoint y: 64, distance: 73.4
click at [332, 64] on div "Janela de atendimento Grade de atendimento Capacidade Transportadoras Veículos …" at bounding box center [343, 155] width 687 height 311
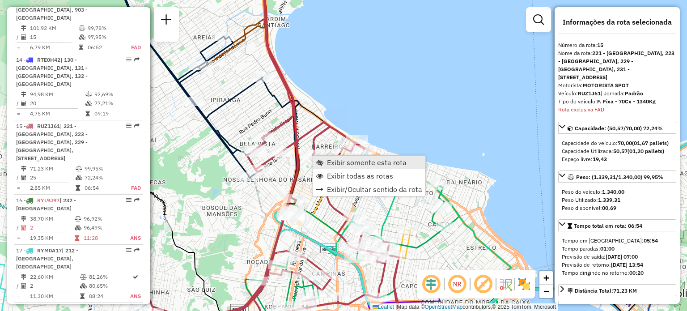
click at [328, 164] on span "Exibir somente esta rota" at bounding box center [367, 162] width 80 height 7
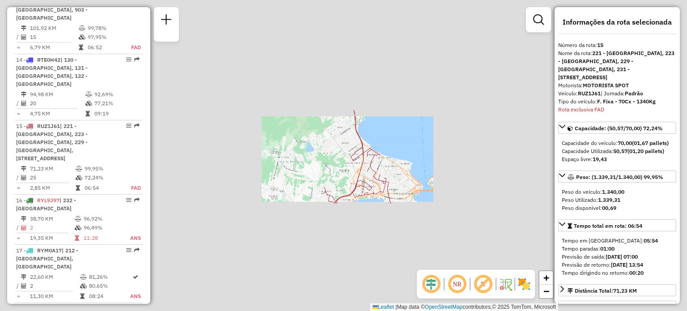
scroll to position [1099, 0]
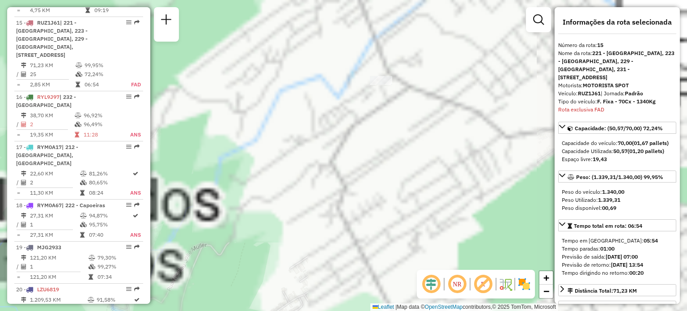
drag, startPoint x: 361, startPoint y: 37, endPoint x: 281, endPoint y: 272, distance: 248.3
click at [282, 289] on div "Janela de atendimento Grade de atendimento Capacidade Transportadoras Veículos …" at bounding box center [343, 155] width 687 height 311
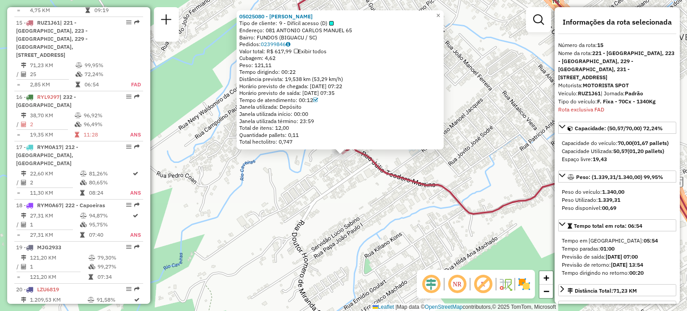
click at [488, 124] on div "05025080 - JUDITH EUGENIA TEODO Tipo de cliente: 9 - Difícil acesso (D) Endereç…" at bounding box center [343, 155] width 687 height 311
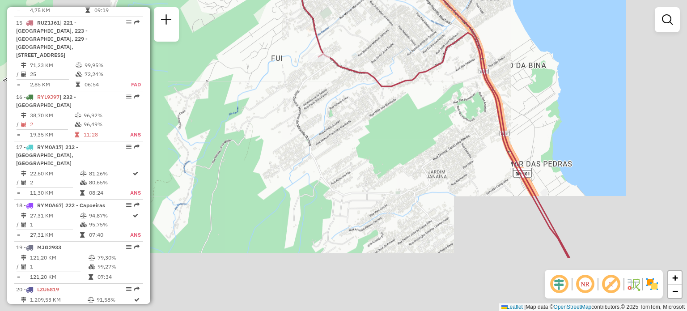
drag, startPoint x: 376, startPoint y: 83, endPoint x: 310, endPoint y: 30, distance: 85.3
click at [319, 33] on icon at bounding box center [444, 145] width 250 height 225
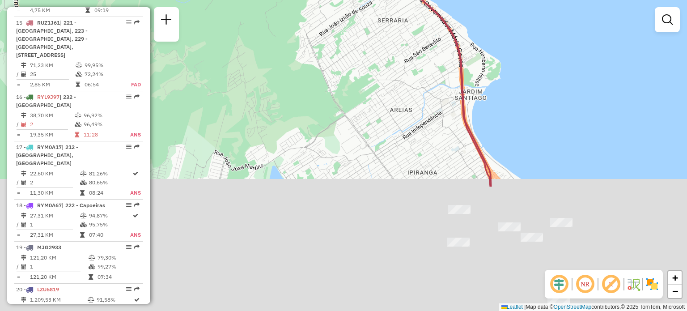
drag, startPoint x: 380, startPoint y: 90, endPoint x: 381, endPoint y: 18, distance: 72.5
click at [381, 22] on div "Janela de atendimento Grade de atendimento Capacidade Transportadoras Veículos …" at bounding box center [343, 155] width 687 height 311
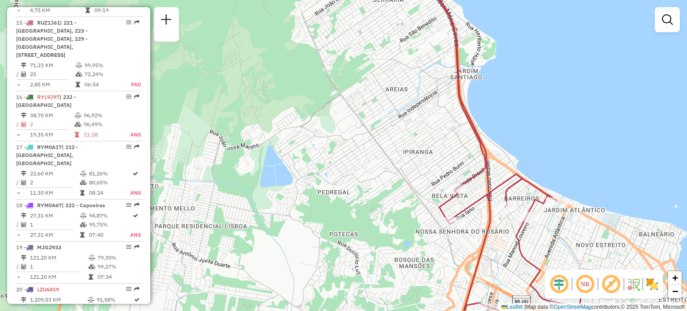
drag, startPoint x: 430, startPoint y: 155, endPoint x: 395, endPoint y: 68, distance: 93.8
click at [397, 66] on div "Janela de atendimento Grade de atendimento Capacidade Transportadoras Veículos …" at bounding box center [343, 155] width 687 height 311
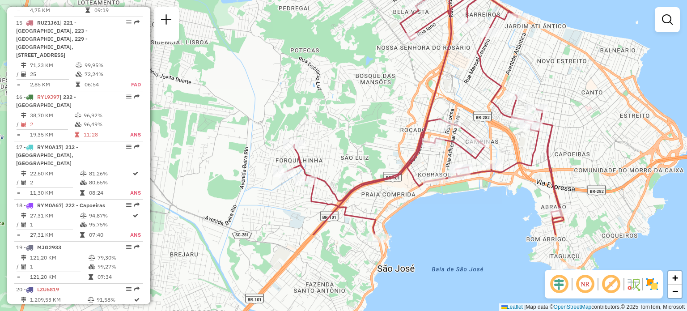
drag, startPoint x: 459, startPoint y: 141, endPoint x: 455, endPoint y: 60, distance: 82.0
click at [455, 60] on div "Janela de atendimento Grade de atendimento Capacidade Transportadoras Veículos …" at bounding box center [343, 155] width 687 height 311
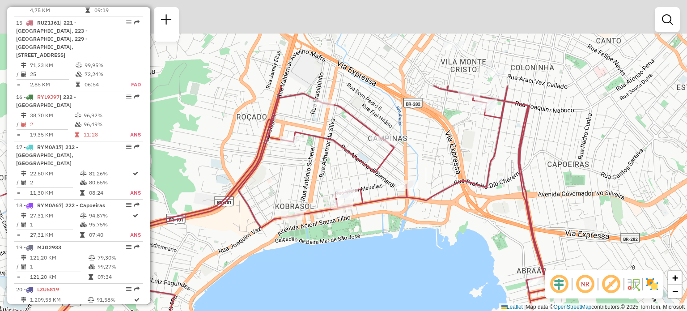
drag, startPoint x: 370, startPoint y: 124, endPoint x: 389, endPoint y: 287, distance: 164.0
click at [389, 287] on div "Janela de atendimento Grade de atendimento Capacidade Transportadoras Veículos …" at bounding box center [343, 155] width 687 height 311
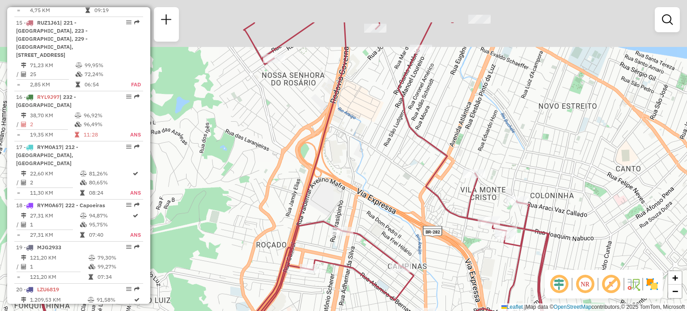
drag, startPoint x: 445, startPoint y: 94, endPoint x: 458, endPoint y: 144, distance: 52.1
click at [459, 148] on div "Janela de atendimento Grade de atendimento Capacidade Transportadoras Veículos …" at bounding box center [343, 155] width 687 height 311
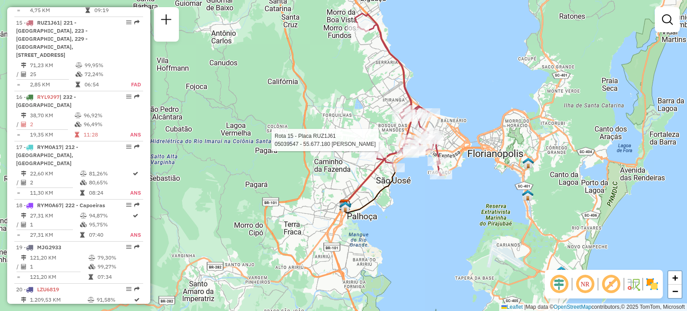
select select "**********"
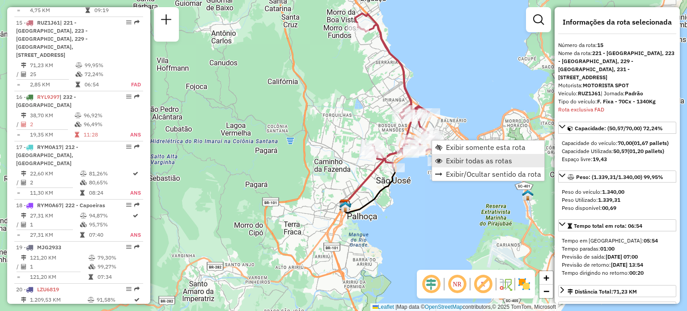
click at [462, 162] on span "Exibir todas as rotas" at bounding box center [479, 160] width 66 height 7
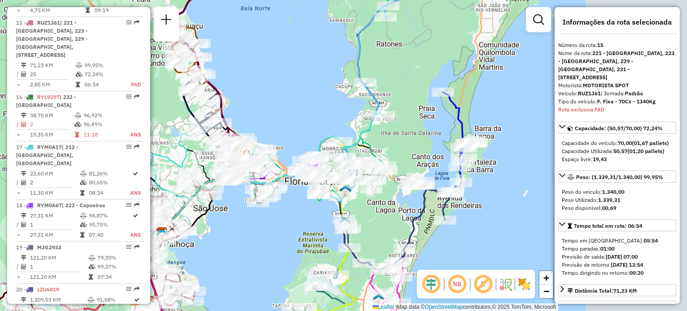
drag, startPoint x: 489, startPoint y: 72, endPoint x: 275, endPoint y: 105, distance: 216.0
click at [276, 103] on div "Janela de atendimento Grade de atendimento Capacidade Transportadoras Veículos …" at bounding box center [343, 155] width 687 height 311
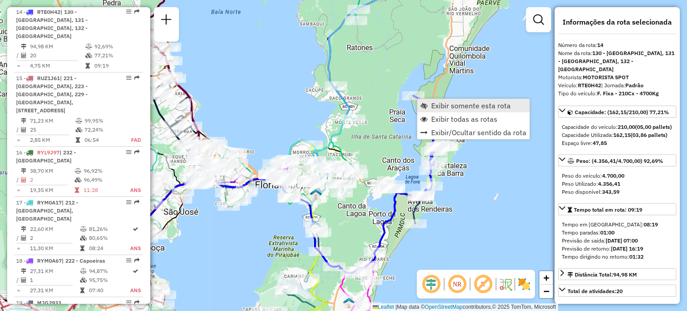
click at [429, 106] on link "Exibir somente esta rota" at bounding box center [473, 105] width 112 height 13
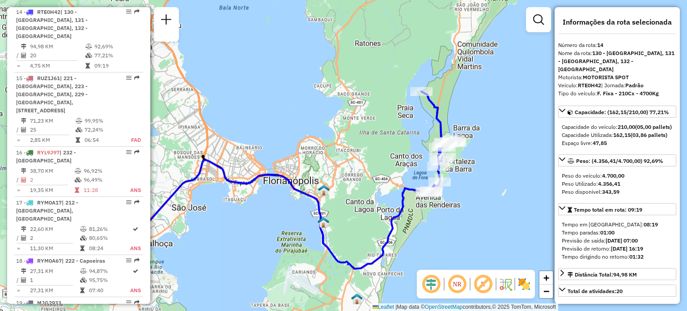
scroll to position [1033, 0]
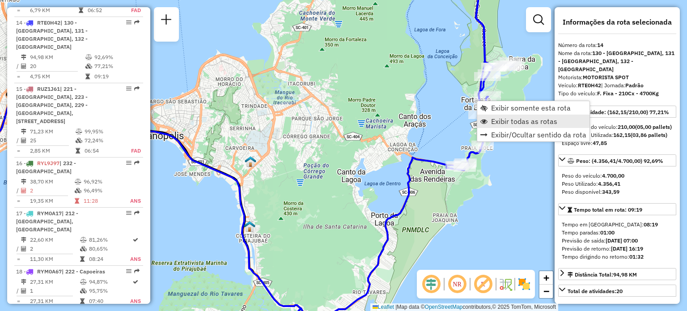
click at [502, 123] on span "Exibir todas as rotas" at bounding box center [524, 121] width 66 height 7
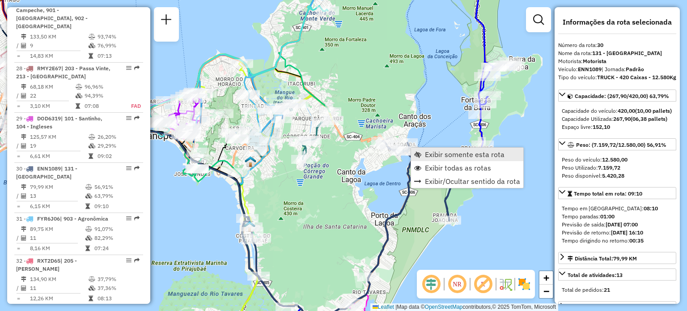
click at [429, 157] on span "Exibir somente esta rota" at bounding box center [465, 154] width 80 height 7
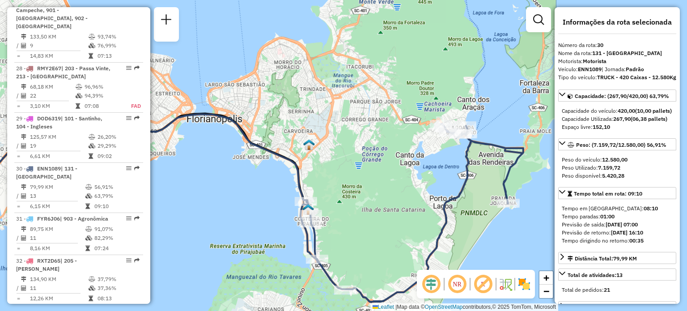
scroll to position [1835, 0]
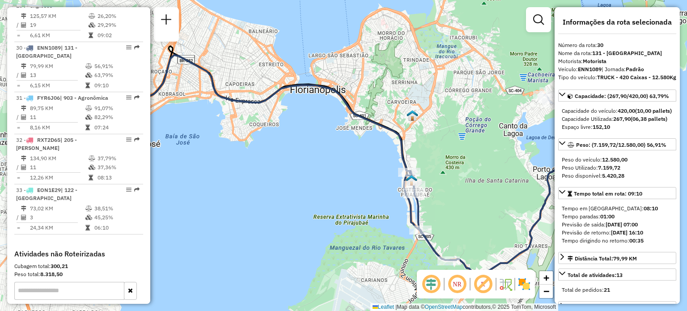
drag, startPoint x: 501, startPoint y: 136, endPoint x: 356, endPoint y: 145, distance: 144.8
click at [356, 145] on div "Janela de atendimento Grade de atendimento Capacidade Transportadoras Veículos …" at bounding box center [343, 155] width 687 height 311
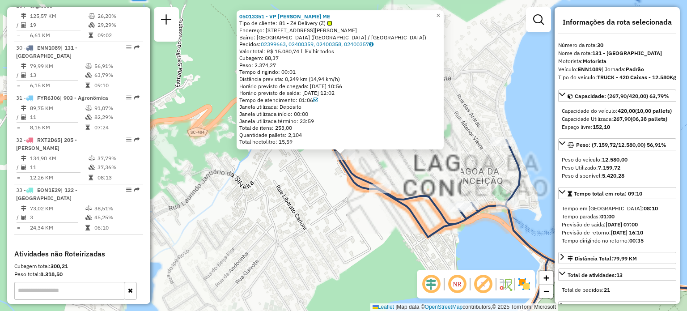
click at [345, 209] on div "Rota 30 - Placa ENN1089 05029353 - PADARIA E CONFEITARI 05013351 - VP EDEMIR SC…" at bounding box center [343, 155] width 687 height 311
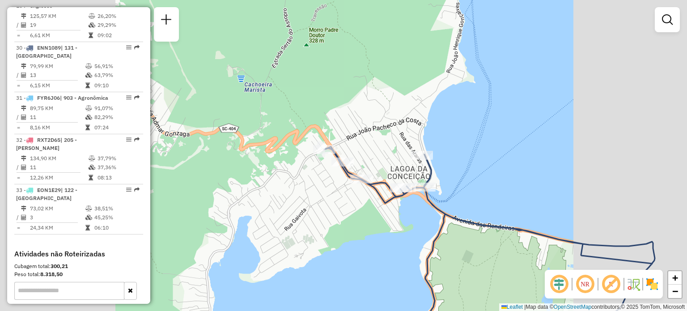
drag, startPoint x: 347, startPoint y: 217, endPoint x: 347, endPoint y: 122, distance: 95.3
click at [346, 127] on div "Janela de atendimento Grade de atendimento Capacidade Transportadoras Veículos …" at bounding box center [343, 155] width 687 height 311
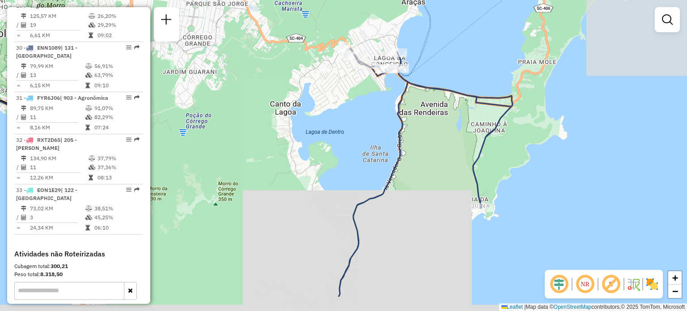
drag, startPoint x: 367, startPoint y: 175, endPoint x: 379, endPoint y: 92, distance: 83.6
click at [386, 84] on div "Janela de atendimento Grade de atendimento Capacidade Transportadoras Veículos …" at bounding box center [343, 155] width 687 height 311
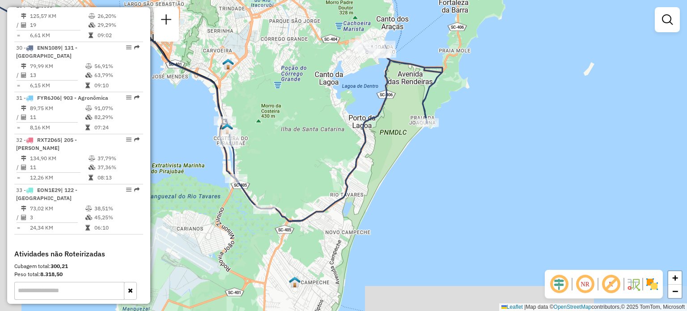
drag, startPoint x: 317, startPoint y: 162, endPoint x: 396, endPoint y: 164, distance: 79.6
click at [396, 164] on div "Janela de atendimento Grade de atendimento Capacidade Transportadoras Veículos …" at bounding box center [343, 155] width 687 height 311
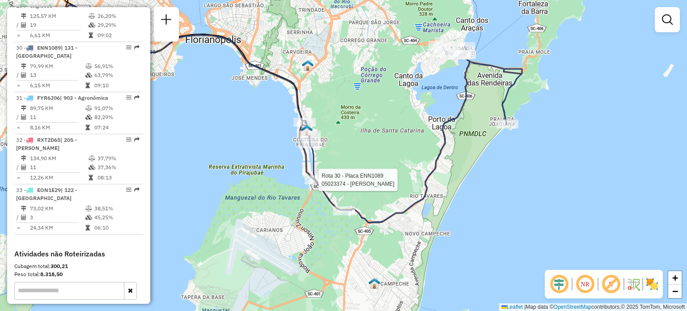
select select "**********"
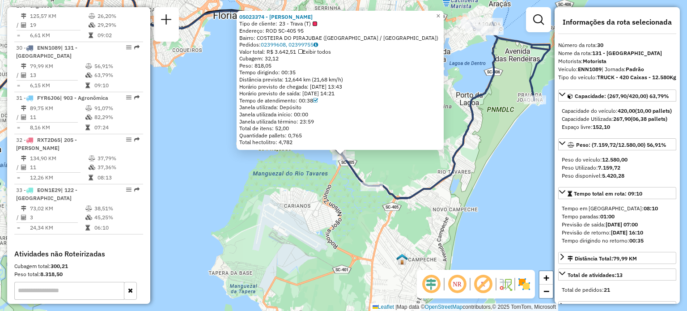
click at [301, 191] on div "05023374 - ROSA MARCIA PEREIRA Tipo de cliente: 23 - Trava (T) Endereço: ROD SC…" at bounding box center [343, 155] width 687 height 311
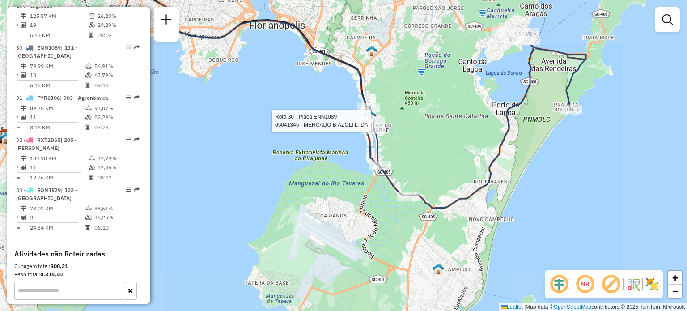
select select "**********"
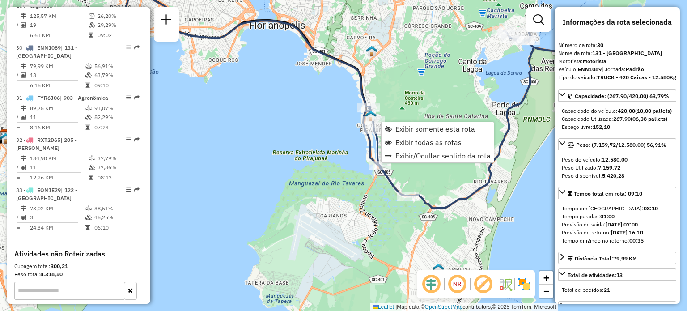
drag, startPoint x: 418, startPoint y: 136, endPoint x: 440, endPoint y: 89, distance: 51.8
click at [418, 136] on link "Exibir todas as rotas" at bounding box center [438, 142] width 112 height 13
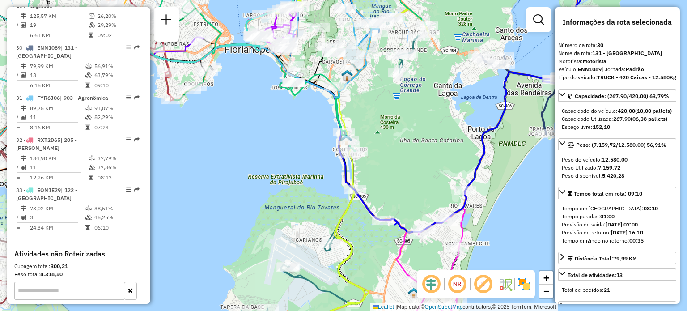
drag, startPoint x: 433, startPoint y: 64, endPoint x: 348, endPoint y: 115, distance: 99.1
click at [350, 114] on div "Janela de atendimento Grade de atendimento Capacidade Transportadoras Veículos …" at bounding box center [343, 155] width 687 height 311
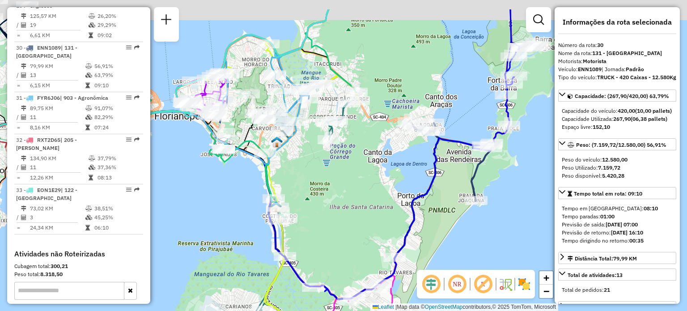
drag, startPoint x: 397, startPoint y: 99, endPoint x: 378, endPoint y: 139, distance: 44.4
click at [382, 140] on div "Janela de atendimento Grade de atendimento Capacidade Transportadoras Veículos …" at bounding box center [343, 155] width 687 height 311
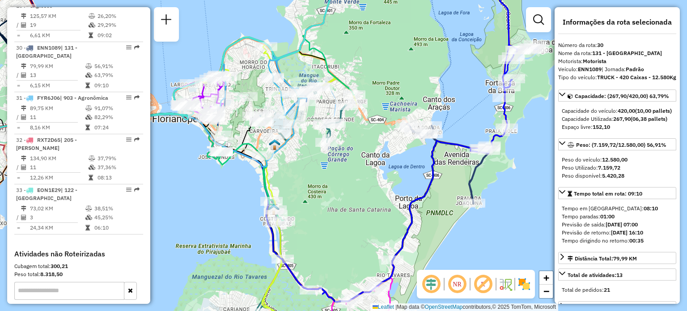
drag, startPoint x: 362, startPoint y: 231, endPoint x: 360, endPoint y: 127, distance: 104.7
click at [359, 127] on div "Rota 30 - Placa ENN1089 05027545 - RUFUS BAR EIRELI Janela de atendimento Grade…" at bounding box center [343, 155] width 687 height 311
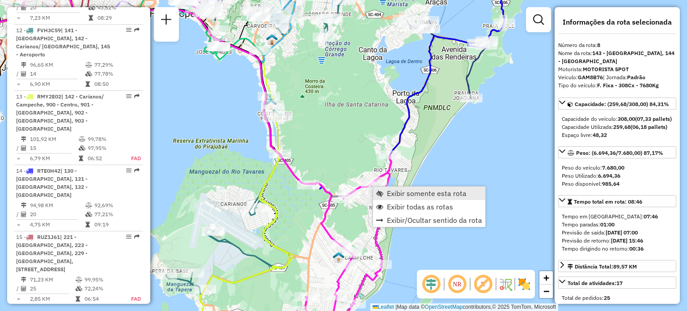
scroll to position [717, 0]
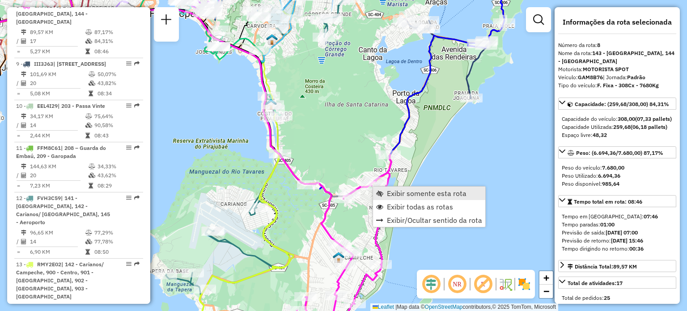
click at [387, 192] on span "Exibir somente esta rota" at bounding box center [427, 193] width 80 height 7
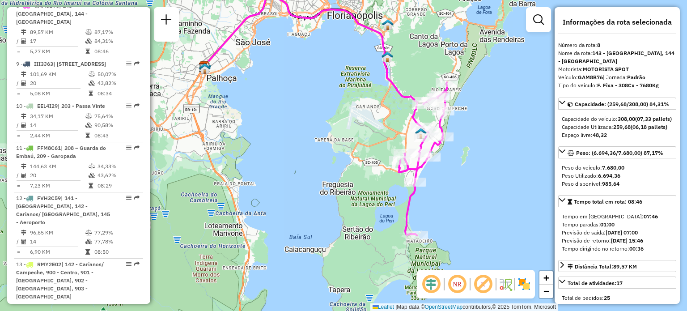
drag, startPoint x: 371, startPoint y: 128, endPoint x: 377, endPoint y: 132, distance: 7.0
click at [370, 125] on div "Janela de atendimento Grade de atendimento Capacidade Transportadoras Veículos …" at bounding box center [343, 155] width 687 height 311
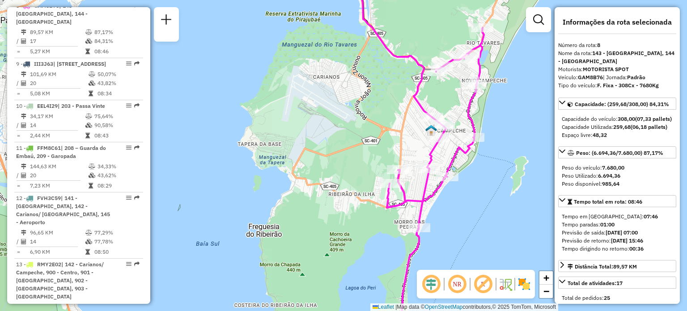
drag, startPoint x: 390, startPoint y: 149, endPoint x: 310, endPoint y: 91, distance: 98.3
click at [311, 91] on div "Janela de atendimento Grade de atendimento Capacidade Transportadoras Veículos …" at bounding box center [343, 155] width 687 height 311
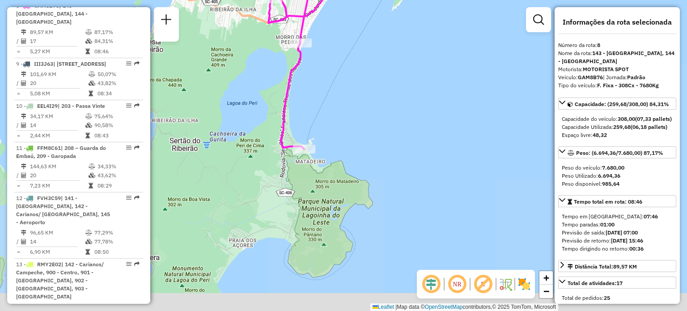
drag, startPoint x: 347, startPoint y: 277, endPoint x: 310, endPoint y: 152, distance: 131.0
click at [311, 151] on div at bounding box center [304, 149] width 22 height 9
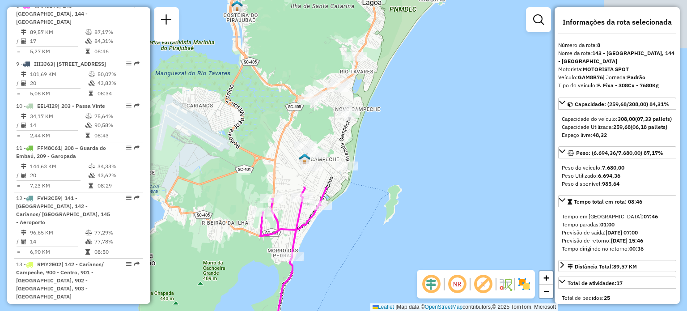
drag, startPoint x: 323, startPoint y: 102, endPoint x: 312, endPoint y: 332, distance: 229.8
click at [312, 310] on html "Aguarde... Pop-up bloqueado! Seu navegador bloqueou automáticamente a abertura …" at bounding box center [343, 155] width 687 height 311
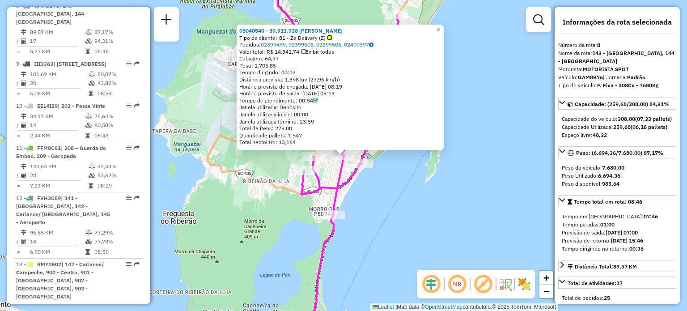
click at [233, 220] on div "05040540 - 59.913.938 MARCELO JOSE PINHEIRO Tipo de cliente: 81 - Zé Delivery (…" at bounding box center [343, 155] width 687 height 311
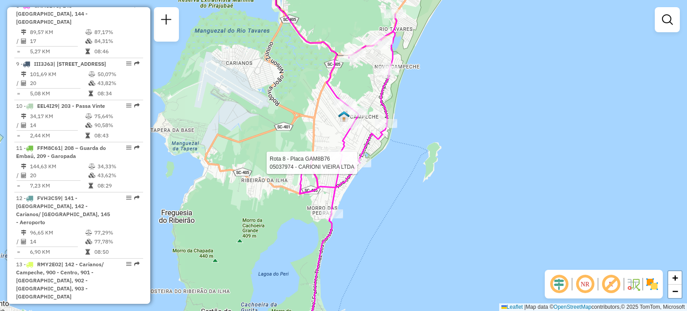
select select "**********"
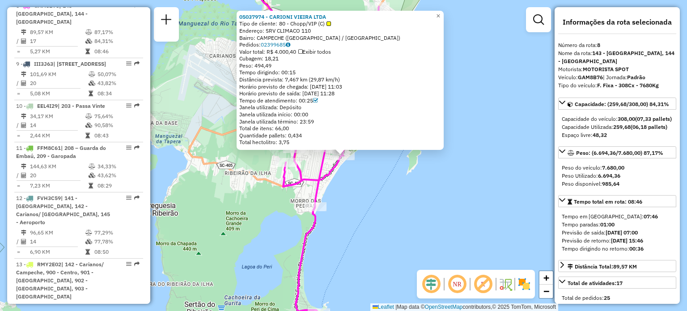
click at [361, 179] on div "05037974 - CARIONI VIEIRA LTDA Tipo de cliente: 80 - Chopp/VIP (C) Endereço: SR…" at bounding box center [343, 155] width 687 height 311
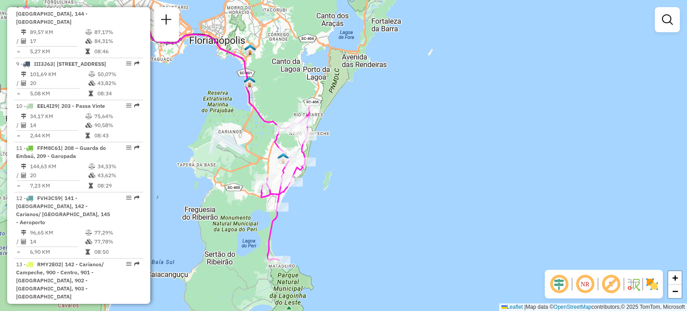
drag, startPoint x: 308, startPoint y: 238, endPoint x: 286, endPoint y: 285, distance: 50.8
click at [287, 284] on div "Janela de atendimento Grade de atendimento Capacidade Transportadoras Veículos …" at bounding box center [343, 155] width 687 height 311
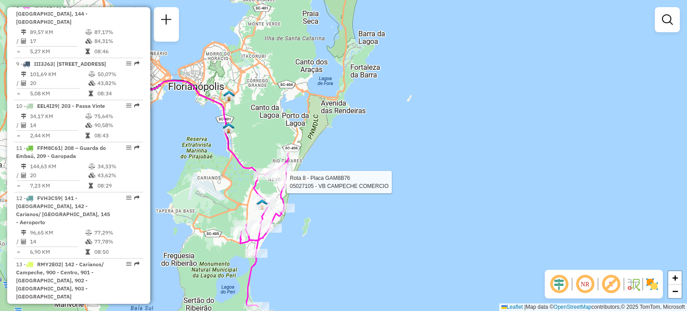
select select "**********"
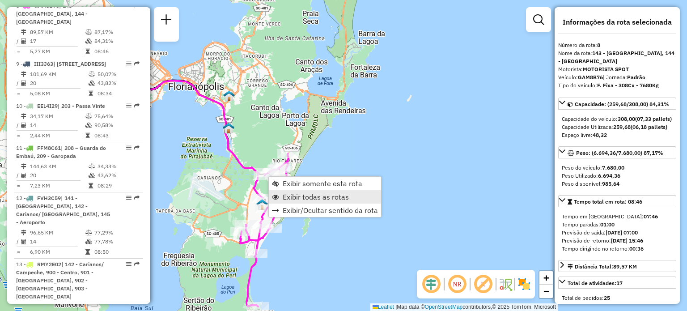
click at [293, 196] on span "Exibir todas as rotas" at bounding box center [316, 196] width 66 height 7
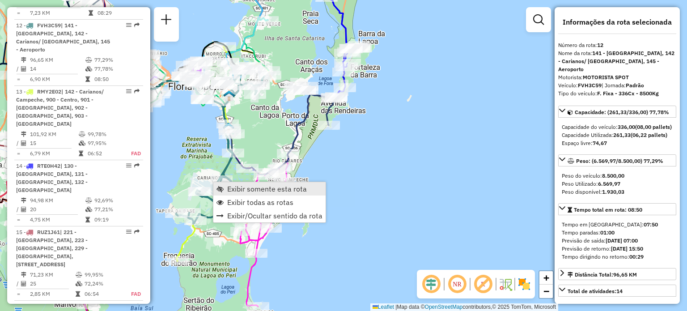
scroll to position [909, 0]
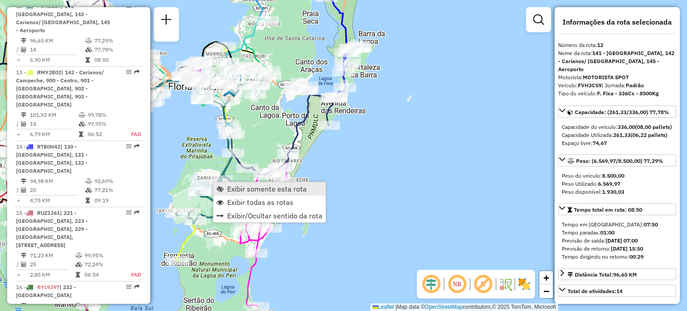
click at [222, 187] on span "Exibir somente esta rota" at bounding box center [220, 188] width 7 height 7
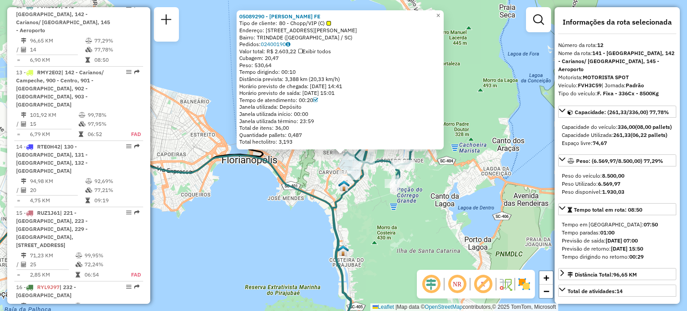
click at [374, 180] on div "05089290 - ANA PAULA ANDRADE FE Tipo de cliente: 80 - Chopp/VIP (C) Endereço: A…" at bounding box center [343, 155] width 687 height 311
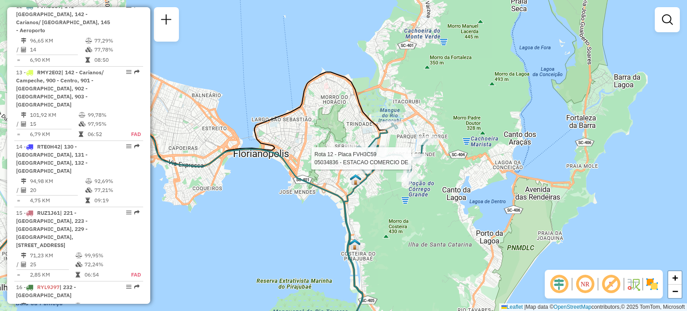
select select "**********"
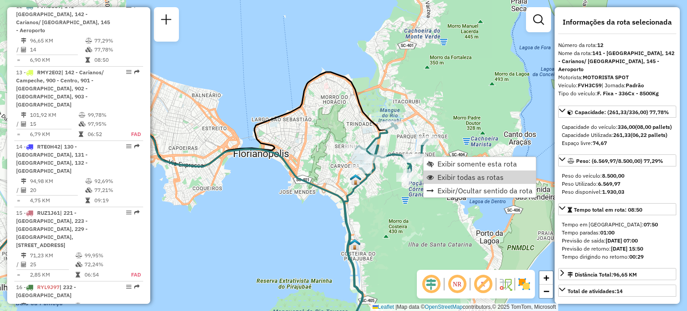
click at [439, 177] on span "Exibir todas as rotas" at bounding box center [471, 177] width 66 height 7
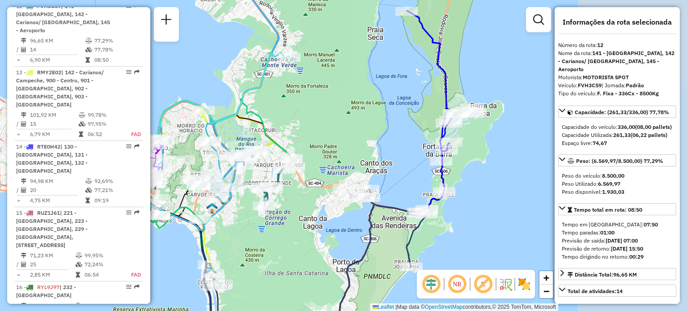
drag, startPoint x: 424, startPoint y: 105, endPoint x: 294, endPoint y: 130, distance: 132.1
click at [305, 127] on div "Janela de atendimento Grade de atendimento Capacidade Transportadoras Veículos …" at bounding box center [343, 155] width 687 height 311
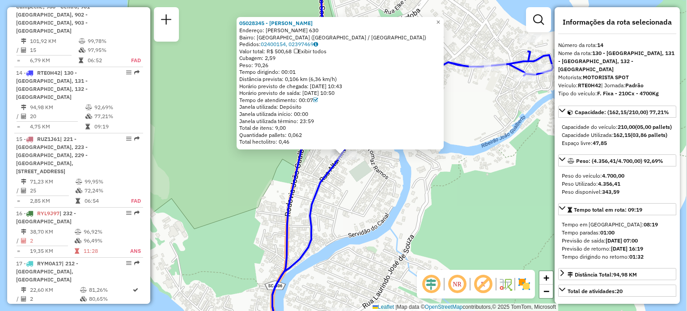
scroll to position [1033, 0]
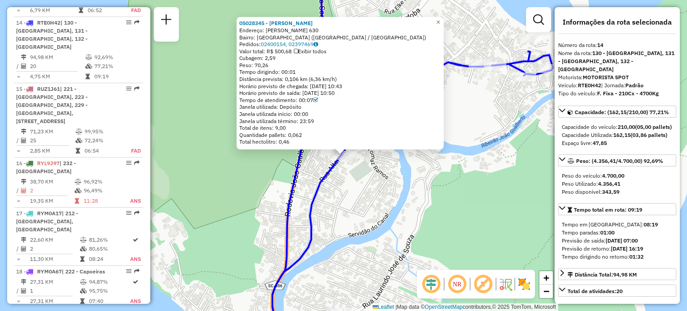
click at [392, 200] on div "05028345 - Stefani Vieira de Al Endereço: ALTAMIRO BARCELOS DUTRA 630 Bairro: B…" at bounding box center [343, 155] width 687 height 311
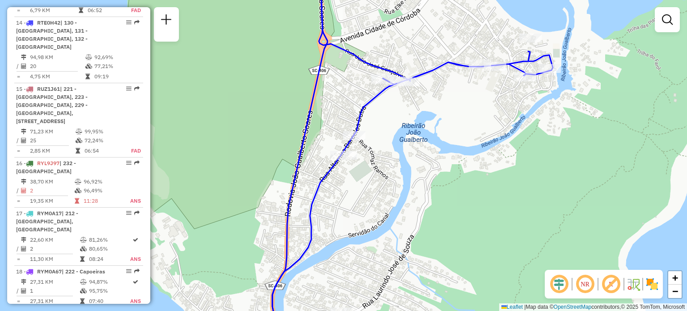
click at [358, 130] on icon at bounding box center [412, 155] width 281 height 373
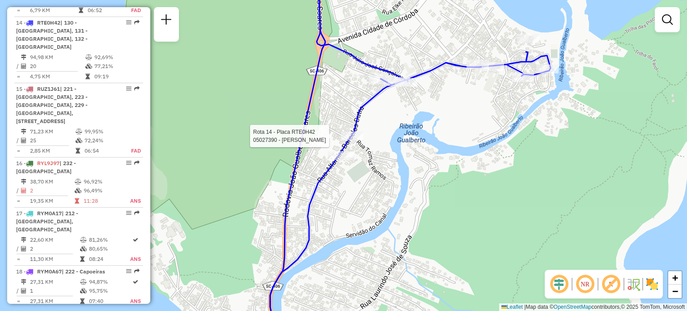
select select "**********"
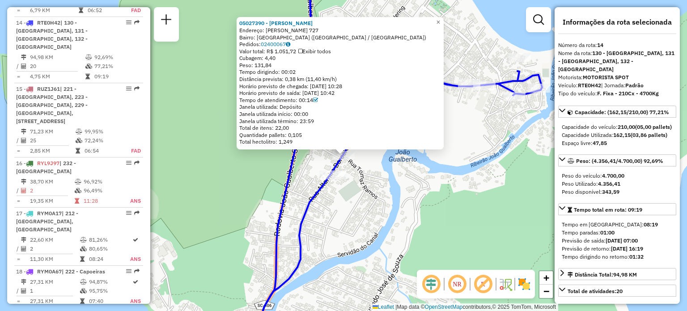
click at [469, 188] on div "05027390 - NELSON MOURA GOMES Endereço: R ALTAMIRO BARCELOS DUTRA 727 Bairro: B…" at bounding box center [343, 155] width 687 height 311
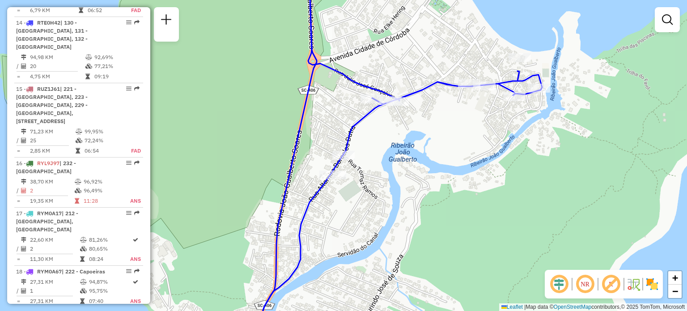
drag, startPoint x: 498, startPoint y: 130, endPoint x: 465, endPoint y: 154, distance: 40.7
click at [465, 154] on div "Janela de atendimento Grade de atendimento Capacidade Transportadoras Veículos …" at bounding box center [343, 155] width 687 height 311
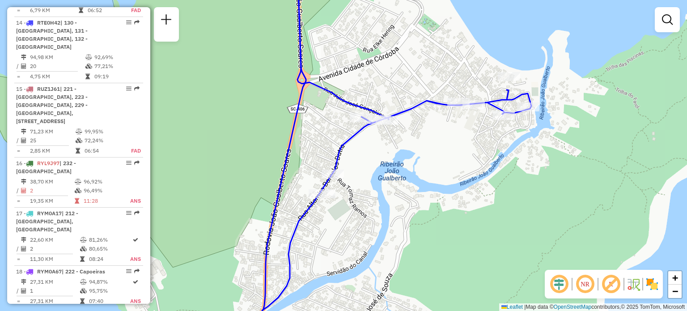
drag, startPoint x: 383, startPoint y: 170, endPoint x: 573, endPoint y: 158, distance: 190.0
click at [557, 157] on div "Janela de atendimento Grade de atendimento Capacidade Transportadoras Veículos …" at bounding box center [343, 155] width 687 height 311
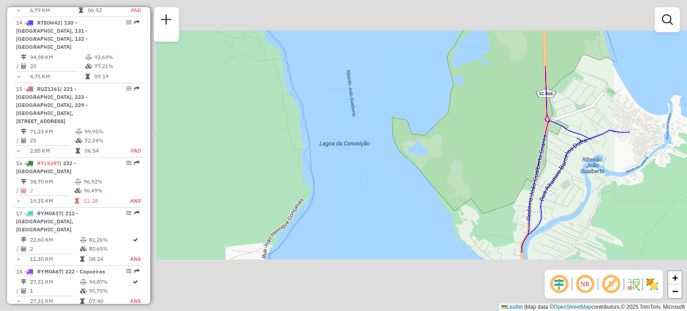
drag, startPoint x: 504, startPoint y: 166, endPoint x: 456, endPoint y: 47, distance: 127.9
click at [456, 47] on div "Janela de atendimento Grade de atendimento Capacidade Transportadoras Veículos …" at bounding box center [343, 155] width 687 height 311
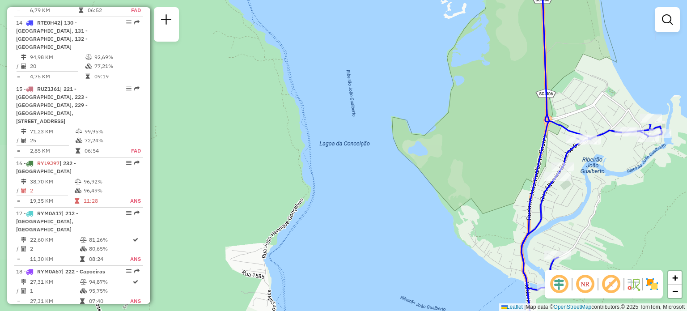
drag, startPoint x: 494, startPoint y: 130, endPoint x: 485, endPoint y: 75, distance: 56.1
click at [485, 76] on div "Janela de atendimento Grade de atendimento Capacidade Transportadoras Veículos …" at bounding box center [343, 155] width 687 height 311
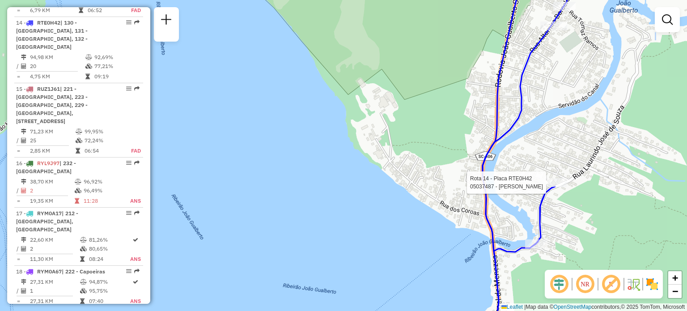
select select "**********"
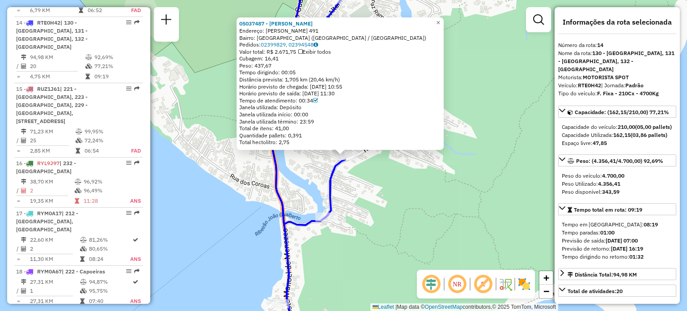
click at [432, 187] on div "05037487 - ELIEL GONCALVES Endereço: LAURINDO JOSE DE SOUZA 491 Bairro: BARRA D…" at bounding box center [343, 155] width 687 height 311
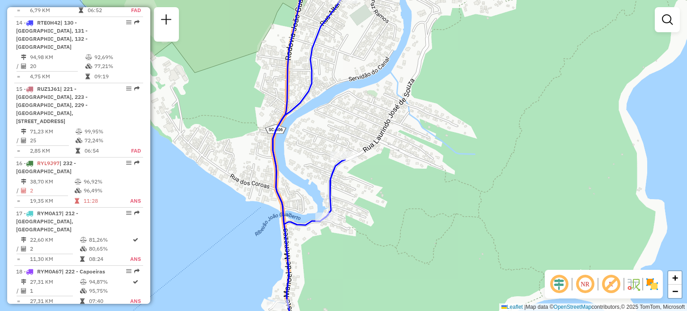
drag, startPoint x: 416, startPoint y: 203, endPoint x: 500, endPoint y: 21, distance: 200.4
click at [495, 33] on div "Janela de atendimento Grade de atendimento Capacidade Transportadoras Veículos …" at bounding box center [343, 155] width 687 height 311
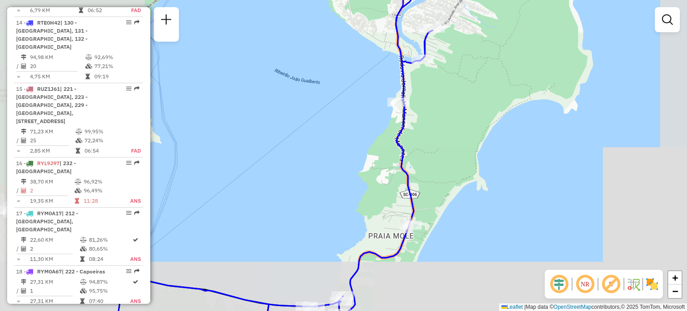
drag, startPoint x: 426, startPoint y: 123, endPoint x: 434, endPoint y: 94, distance: 30.2
click at [433, 97] on div "Janela de atendimento Grade de atendimento Capacidade Transportadoras Veículos …" at bounding box center [343, 155] width 687 height 311
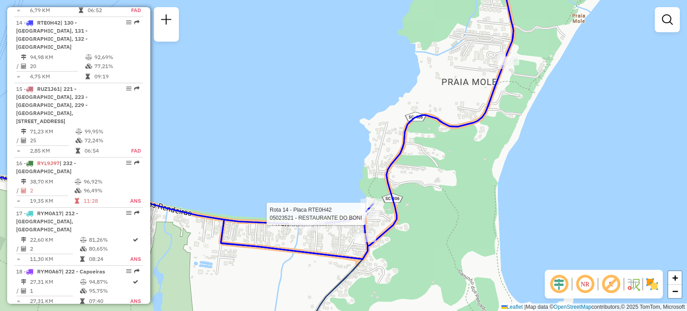
select select "**********"
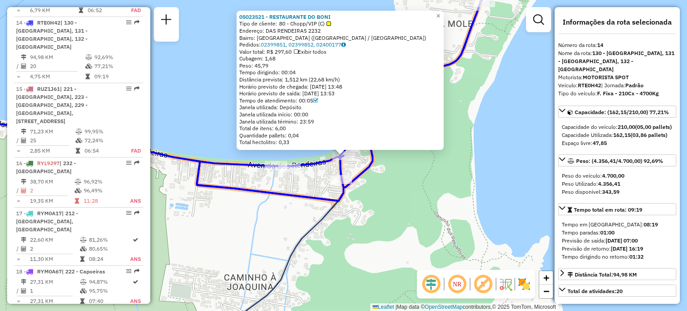
click at [466, 206] on div "05023521 - RESTAURANTE DO BONI Tipo de cliente: 80 - Chopp/VIP (C) Endereço: DA…" at bounding box center [343, 155] width 687 height 311
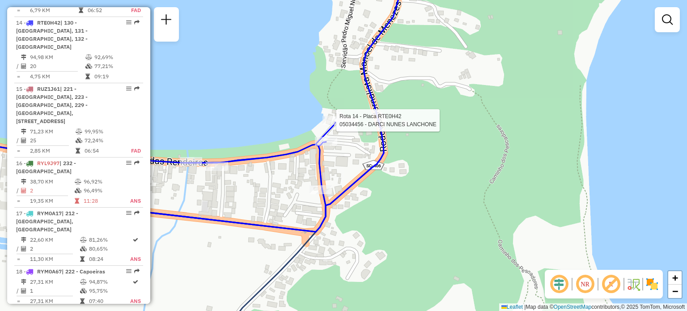
select select "**********"
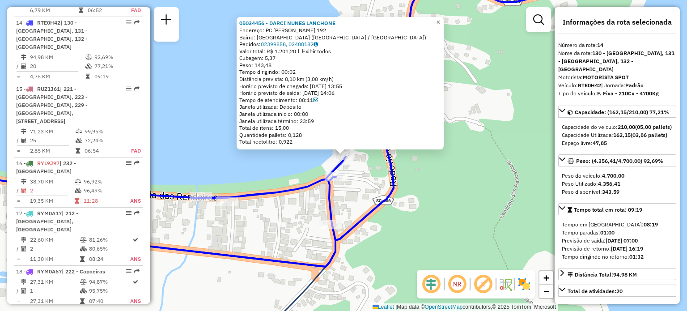
click at [459, 214] on div "05034456 - DARCI NUNES LANCHONE Endereço: PC RENATO ANTONIO DE SOUZA 192 Bairro…" at bounding box center [343, 155] width 687 height 311
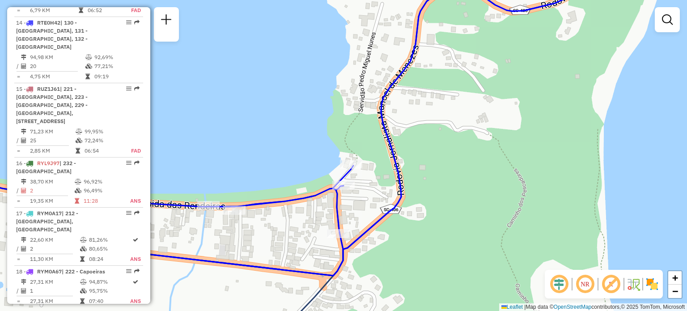
drag, startPoint x: 242, startPoint y: 186, endPoint x: 310, endPoint y: 211, distance: 72.3
click at [281, 199] on div "Janela de atendimento Grade de atendimento Capacidade Transportadoras Veículos …" at bounding box center [343, 155] width 687 height 311
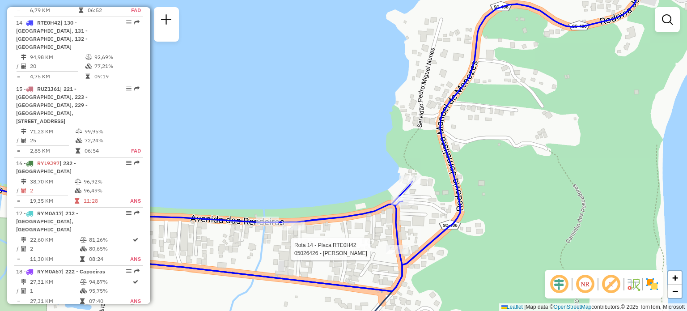
select select "**********"
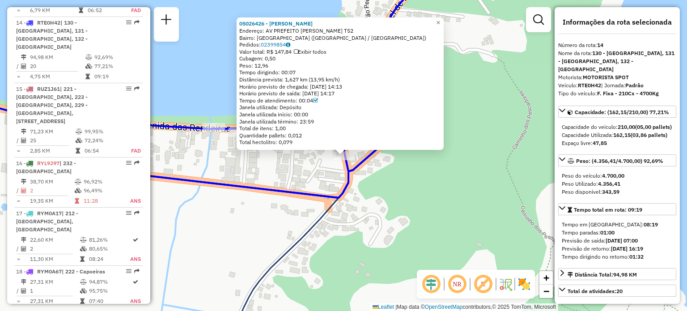
click at [249, 187] on icon at bounding box center [238, 83] width 366 height 229
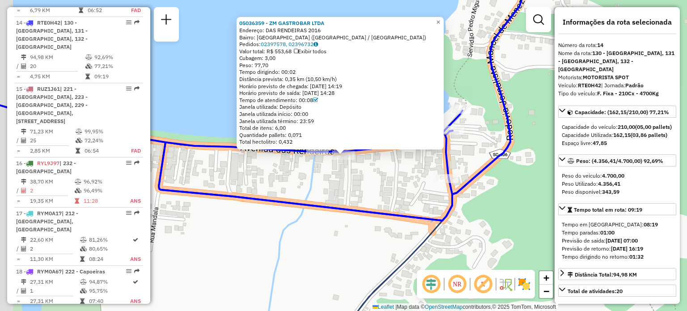
click at [251, 189] on div "05036359 - ZM GASTROBAR LTDA Endereço: DAS RENDEIRAS 2016 Bairro: LAGOA DA CONC…" at bounding box center [343, 155] width 687 height 311
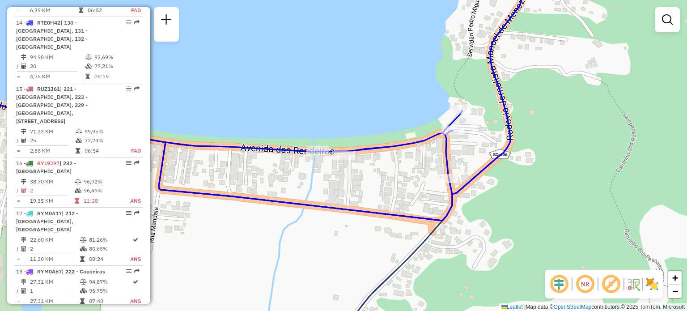
click at [305, 148] on icon at bounding box center [343, 94] width 368 height 251
select select "**********"
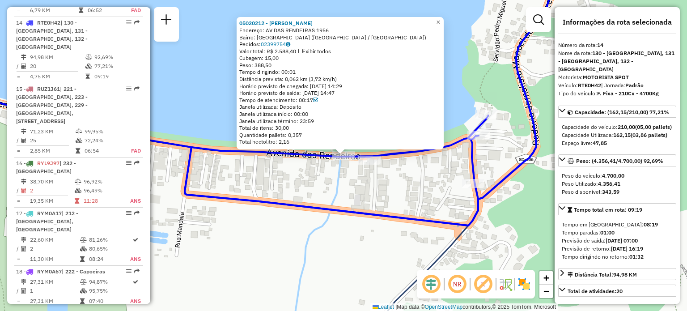
click at [240, 179] on div "05020212 - NERI ANTONIO FERNAND Endereço: AV DAS RENDEIRAS 1956 Bairro: LAGOA D…" at bounding box center [343, 155] width 687 height 311
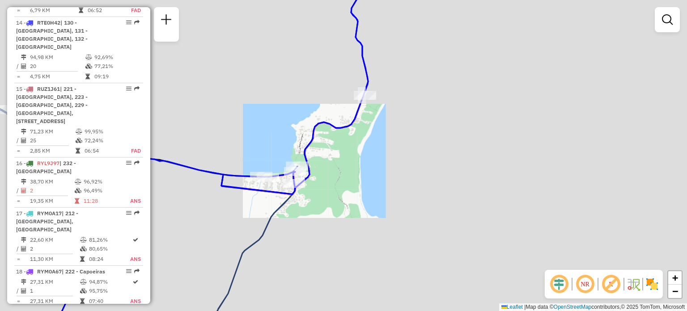
click at [685, 153] on div "Janela de atendimento Grade de atendimento Capacidade Transportadoras Veículos …" at bounding box center [343, 155] width 687 height 311
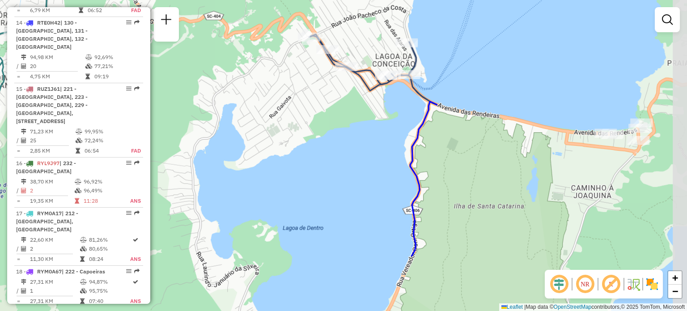
drag, startPoint x: 626, startPoint y: 168, endPoint x: 335, endPoint y: 82, distance: 303.7
click at [335, 82] on div "Janela de atendimento Grade de atendimento Capacidade Transportadoras Veículos …" at bounding box center [343, 155] width 687 height 311
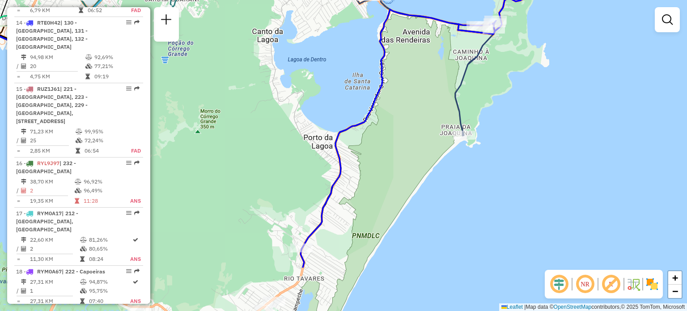
drag, startPoint x: 369, startPoint y: 186, endPoint x: 383, endPoint y: 111, distance: 76.0
click at [383, 111] on div "Janela de atendimento Grade de atendimento Capacidade Transportadoras Veículos …" at bounding box center [343, 155] width 687 height 311
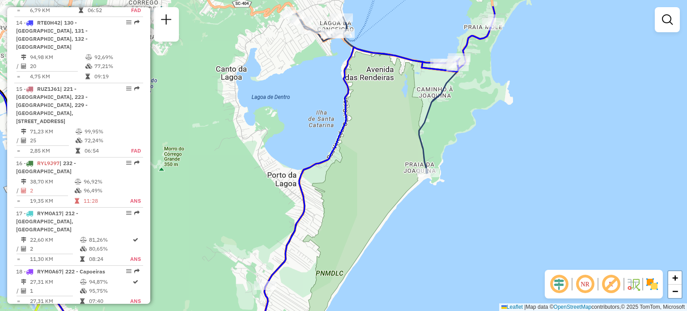
drag, startPoint x: 391, startPoint y: 179, endPoint x: 347, endPoint y: 239, distance: 75.0
click at [344, 249] on div "Janela de atendimento Grade de atendimento Capacidade Transportadoras Veículos …" at bounding box center [343, 155] width 687 height 311
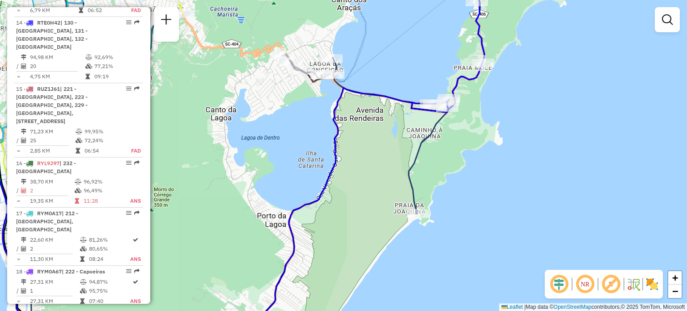
drag, startPoint x: 433, startPoint y: 130, endPoint x: 394, endPoint y: 232, distance: 109.4
click at [401, 234] on icon at bounding box center [226, 201] width 446 height 295
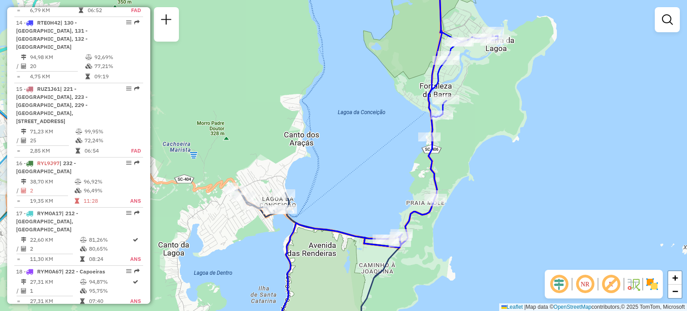
drag, startPoint x: 441, startPoint y: 166, endPoint x: 415, endPoint y: 246, distance: 83.8
click at [415, 246] on icon at bounding box center [431, 119] width 134 height 256
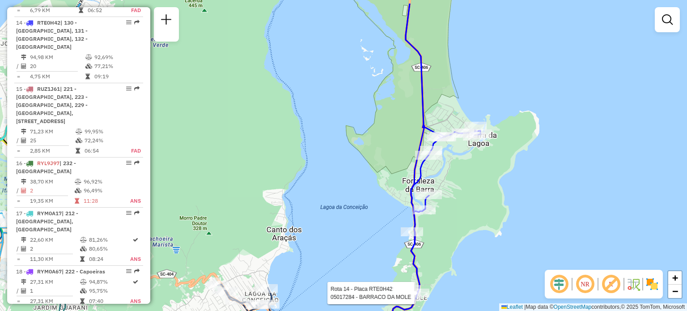
drag, startPoint x: 479, startPoint y: 173, endPoint x: 477, endPoint y: 217, distance: 44.8
click at [478, 206] on div "Rota 14 - Placa RTE0H42 05017284 - BARRACO DA MOLE Rota 14 - Placa RTE0H42 0501…" at bounding box center [343, 155] width 687 height 311
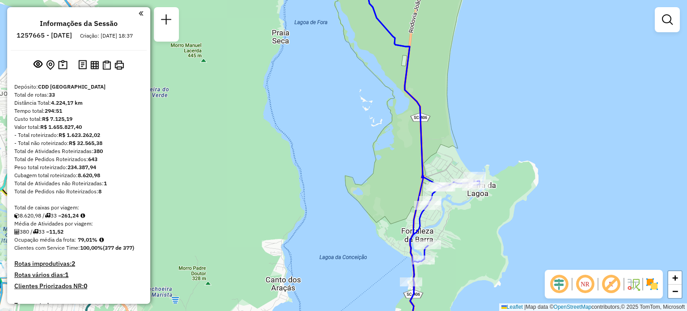
scroll to position [1033, 0]
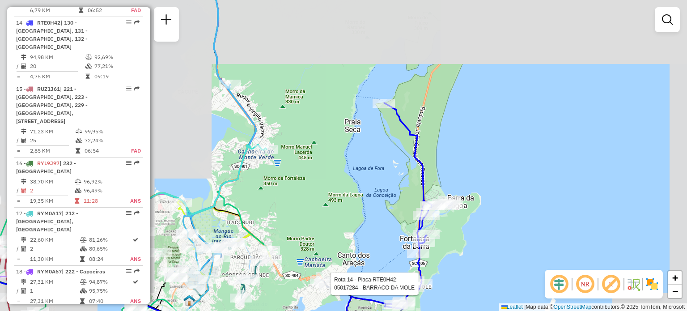
drag, startPoint x: 387, startPoint y: 175, endPoint x: 468, endPoint y: 196, distance: 83.3
click at [467, 196] on div "Rota 14 - Placa RTE0H42 05017284 - BARRACO DA MOLE Rota 14 - Placa RTE0H42 0501…" at bounding box center [343, 155] width 687 height 311
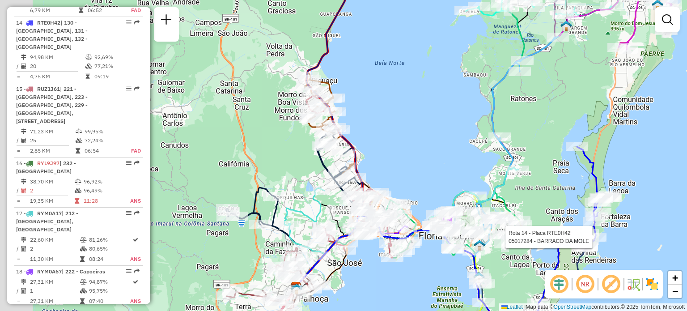
drag, startPoint x: 298, startPoint y: 181, endPoint x: 483, endPoint y: 164, distance: 186.5
click at [483, 164] on div "Rota 14 - Placa RTE0H42 05017284 - BARRACO DA MOLE Rota 14 - Placa RTE0H42 0501…" at bounding box center [343, 155] width 687 height 311
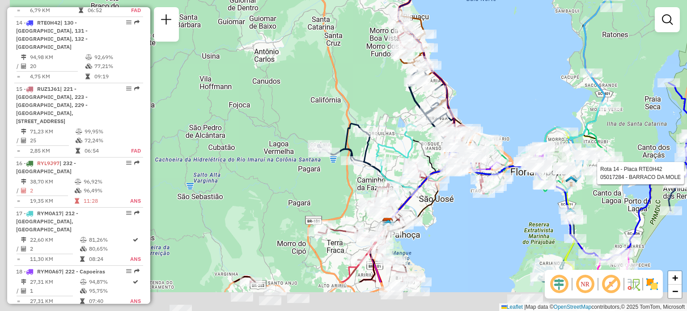
drag, startPoint x: 276, startPoint y: 170, endPoint x: 307, endPoint y: 94, distance: 82.3
click at [306, 93] on div "Rota 14 - Placa RTE0H42 05017284 - BARRACO DA MOLE Rota 14 - Placa RTE0H42 0501…" at bounding box center [343, 155] width 687 height 311
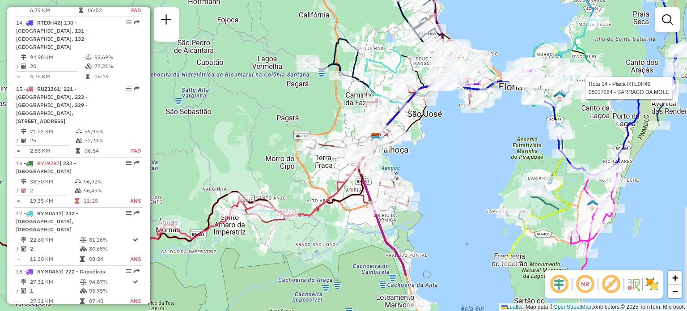
drag, startPoint x: 360, startPoint y: 158, endPoint x: 344, endPoint y: 87, distance: 72.9
click at [344, 87] on div "Rota 14 - Placa RTE0H42 05017284 - BARRACO DA MOLE Rota 14 - Placa RTE0H42 0501…" at bounding box center [343, 155] width 687 height 311
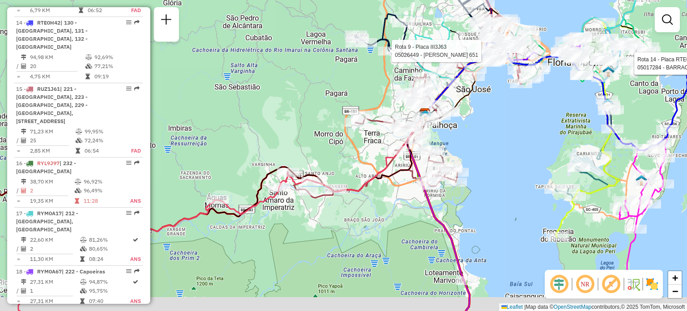
drag, startPoint x: 252, startPoint y: 174, endPoint x: 375, endPoint y: 122, distance: 133.3
click at [373, 123] on div "Rota 14 - Placa RTE0H42 05017284 - BARRACO DA MOLE Rota 14 - Placa RTE0H42 0501…" at bounding box center [343, 155] width 687 height 311
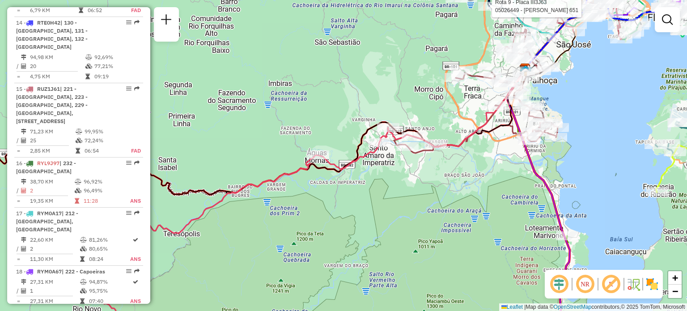
drag, startPoint x: 268, startPoint y: 133, endPoint x: 532, endPoint y: 37, distance: 280.5
click at [526, 38] on div "Rota 14 - Placa RTE0H42 05017284 - BARRACO DA MOLE Rota 14 - Placa RTE0H42 0501…" at bounding box center [343, 155] width 687 height 311
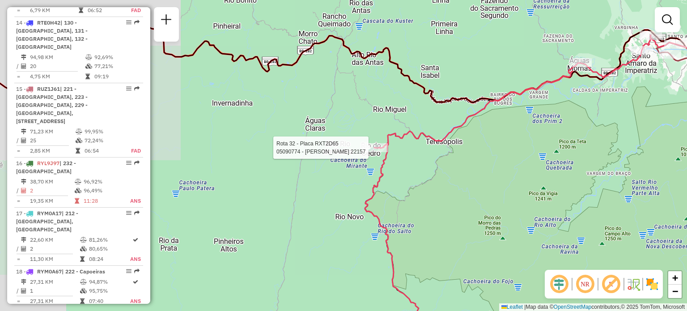
select select "**********"
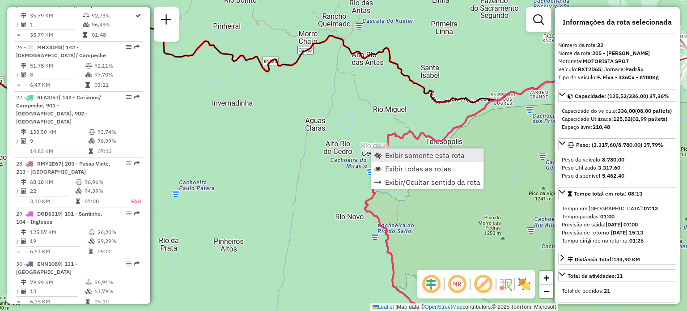
click at [389, 152] on span "Exibir somente esta rota" at bounding box center [425, 155] width 80 height 7
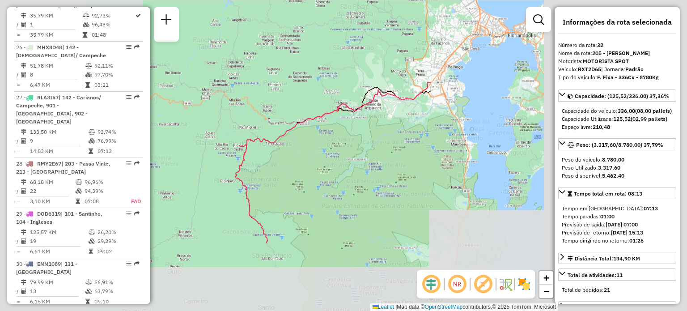
scroll to position [1934, 0]
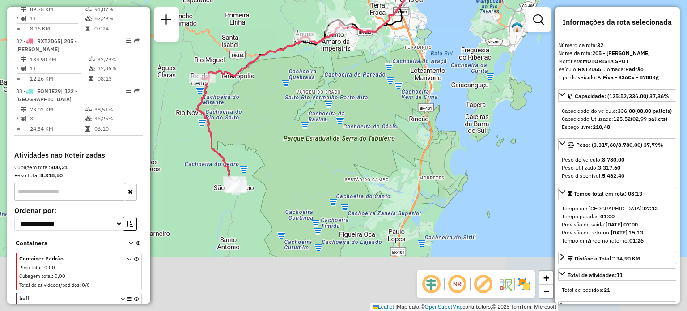
drag, startPoint x: 407, startPoint y: 191, endPoint x: 367, endPoint y: 123, distance: 79.4
click at [367, 123] on div "Janela de atendimento Grade de atendimento Capacidade Transportadoras Veículos …" at bounding box center [343, 155] width 687 height 311
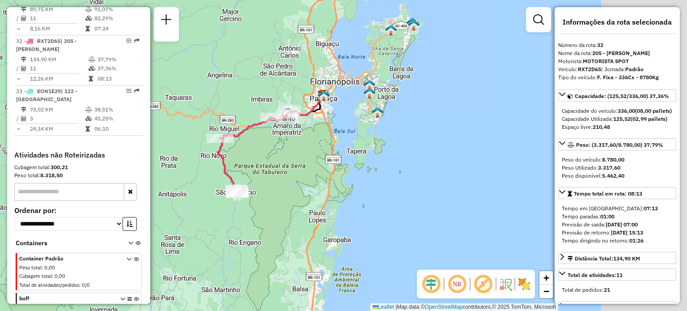
drag, startPoint x: 417, startPoint y: 87, endPoint x: 293, endPoint y: 102, distance: 124.8
click at [292, 105] on div "Janela de atendimento Grade de atendimento Capacidade Transportadoras Veículos …" at bounding box center [343, 155] width 687 height 311
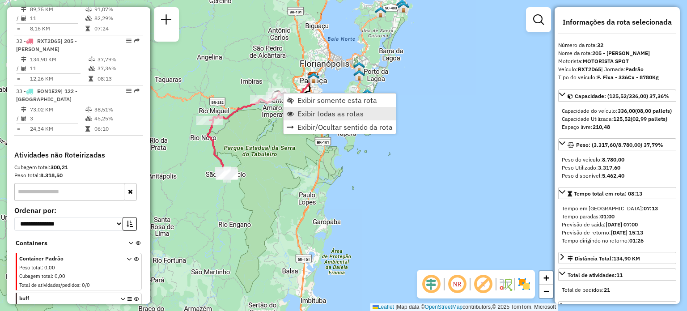
click at [309, 117] on span "Exibir todas as rotas" at bounding box center [331, 113] width 66 height 7
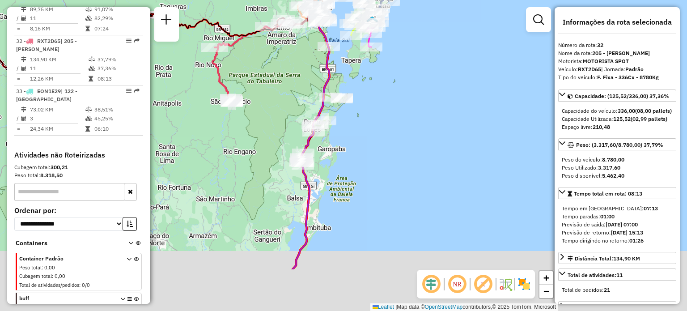
drag, startPoint x: 344, startPoint y: 203, endPoint x: 322, endPoint y: 121, distance: 84.9
click at [349, 112] on div "Janela de atendimento Grade de atendimento Capacidade Transportadoras Veículos …" at bounding box center [343, 155] width 687 height 311
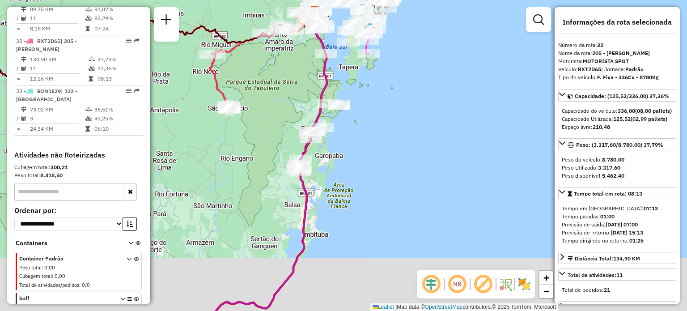
drag, startPoint x: 363, startPoint y: 177, endPoint x: 361, endPoint y: 205, distance: 28.3
click at [361, 205] on div "Janela de atendimento Grade de atendimento Capacidade Transportadoras Veículos …" at bounding box center [343, 155] width 687 height 311
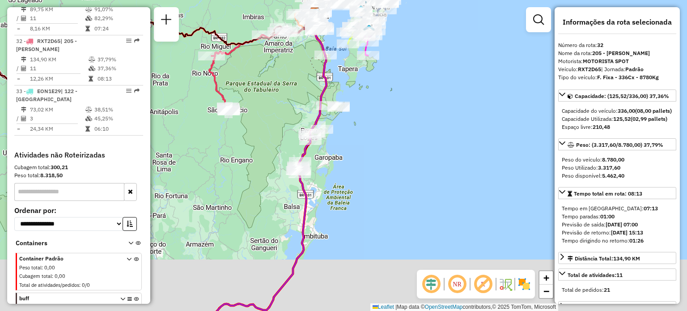
drag, startPoint x: 357, startPoint y: 148, endPoint x: 361, endPoint y: 173, distance: 24.9
click at [361, 173] on div "Janela de atendimento Grade de atendimento Capacidade Transportadoras Veículos …" at bounding box center [343, 155] width 687 height 311
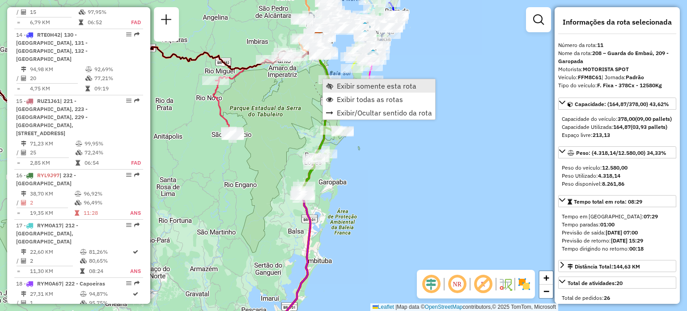
scroll to position [859, 0]
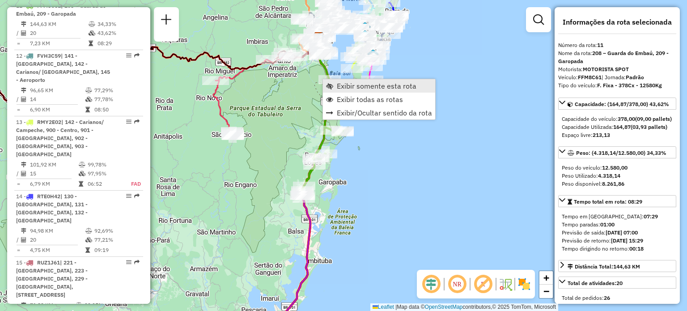
click at [343, 85] on span "Exibir somente esta rota" at bounding box center [377, 85] width 80 height 7
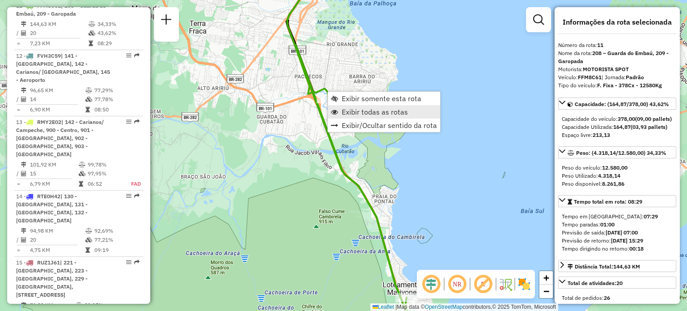
click at [342, 108] on span "Exibir todas as rotas" at bounding box center [375, 111] width 66 height 7
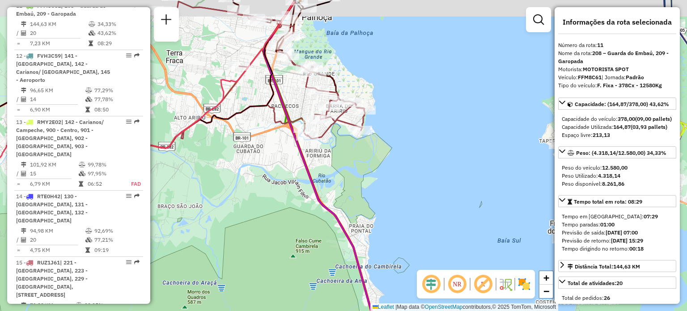
drag, startPoint x: 458, startPoint y: 123, endPoint x: 453, endPoint y: 134, distance: 11.8
click at [453, 134] on div "Janela de atendimento Grade de atendimento Capacidade Transportadoras Veículos …" at bounding box center [343, 155] width 687 height 311
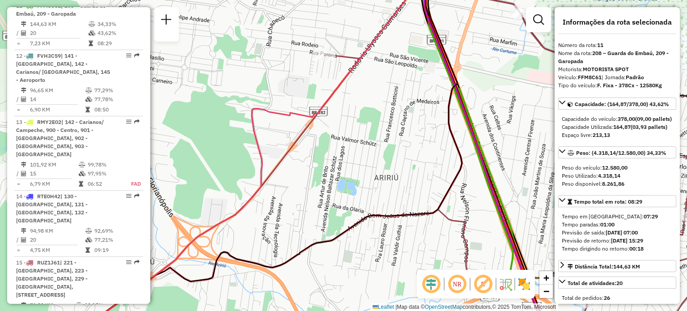
drag, startPoint x: 341, startPoint y: 134, endPoint x: 304, endPoint y: 147, distance: 39.5
click at [304, 147] on div "Janela de atendimento Grade de atendimento Capacidade Transportadoras Veículos …" at bounding box center [343, 155] width 687 height 311
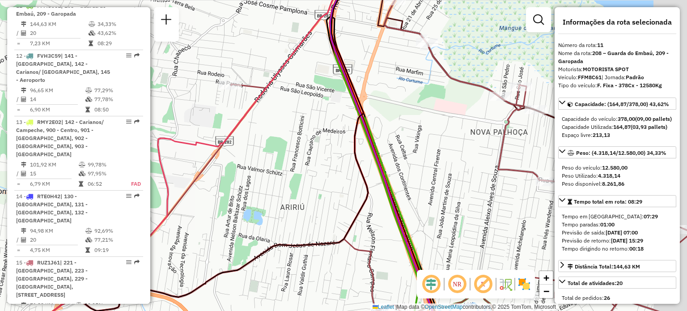
drag, startPoint x: 379, startPoint y: 96, endPoint x: 285, endPoint y: 119, distance: 97.3
click at [283, 119] on div "Janela de atendimento Grade de atendimento Capacidade Transportadoras Veículos …" at bounding box center [343, 155] width 687 height 311
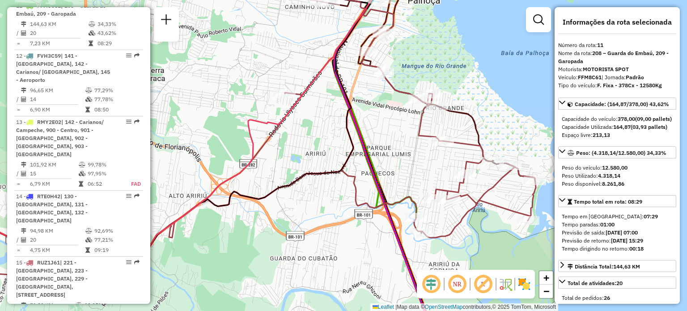
drag, startPoint x: 477, startPoint y: 149, endPoint x: 352, endPoint y: 149, distance: 125.3
click at [366, 152] on div "Janela de atendimento Grade de atendimento Capacidade Transportadoras Veículos …" at bounding box center [343, 155] width 687 height 311
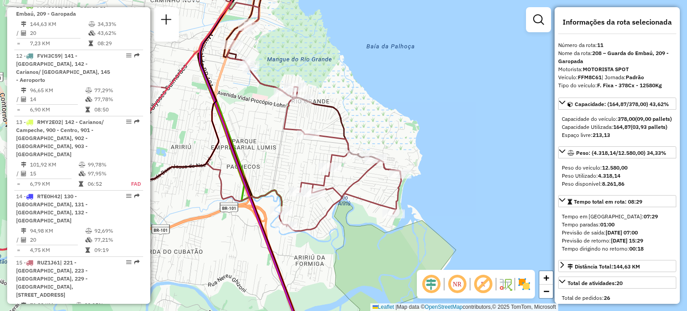
drag, startPoint x: 434, startPoint y: 122, endPoint x: 472, endPoint y: 121, distance: 38.9
click at [472, 121] on div "Janela de atendimento Grade de atendimento Capacidade Transportadoras Veículos …" at bounding box center [343, 155] width 687 height 311
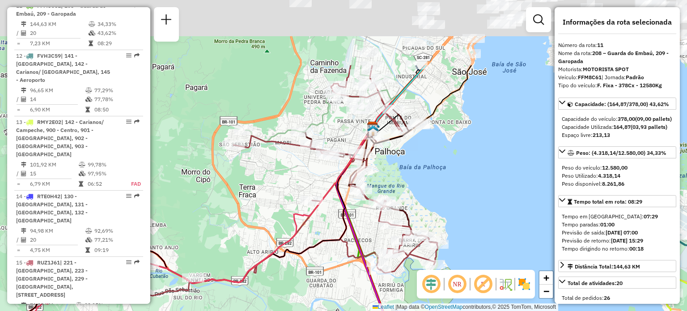
drag, startPoint x: 428, startPoint y: 77, endPoint x: 411, endPoint y: 174, distance: 98.6
click at [411, 174] on div "Janela de atendimento Grade de atendimento Capacidade Transportadoras Veículos …" at bounding box center [343, 155] width 687 height 311
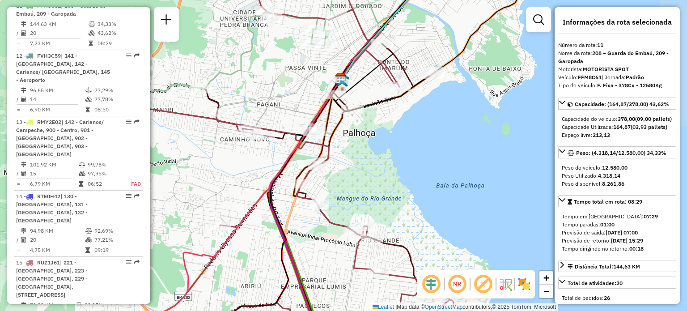
drag, startPoint x: 268, startPoint y: 102, endPoint x: 322, endPoint y: 124, distance: 58.6
click at [322, 124] on div "Janela de atendimento Grade de atendimento Capacidade Transportadoras Veículos …" at bounding box center [343, 155] width 687 height 311
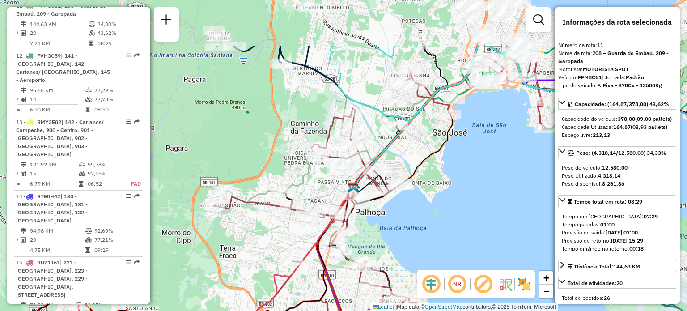
drag, startPoint x: 408, startPoint y: 75, endPoint x: 407, endPoint y: 184, distance: 109.6
click at [407, 184] on div "Janela de atendimento Grade de atendimento Capacidade Transportadoras Veículos …" at bounding box center [343, 155] width 687 height 311
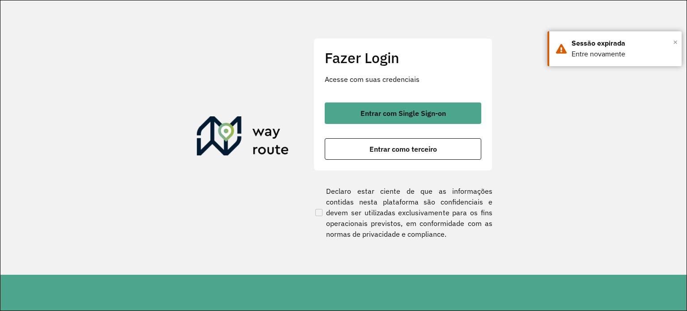
drag, startPoint x: 676, startPoint y: 41, endPoint x: 629, endPoint y: 75, distance: 57.3
click at [675, 41] on span "×" at bounding box center [675, 41] width 4 height 13
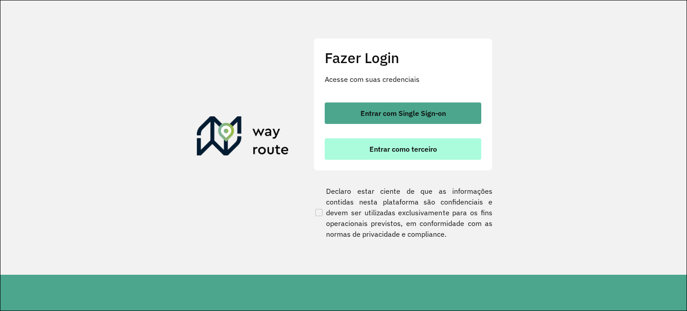
click at [379, 159] on button "Entrar como terceiro" at bounding box center [403, 148] width 157 height 21
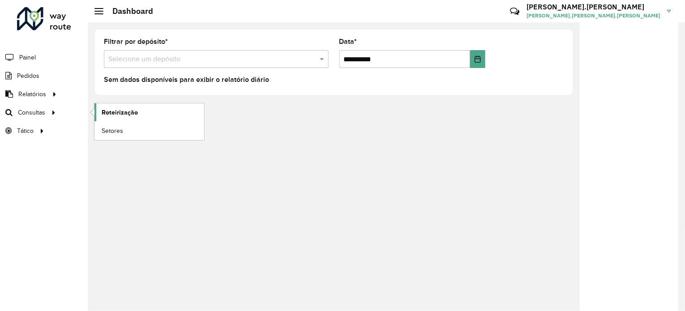
click at [108, 114] on span "Roteirização" at bounding box center [120, 112] width 36 height 9
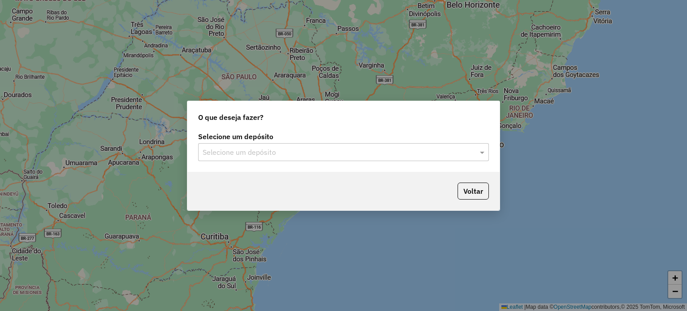
click at [407, 166] on div "Selecione um depósito Selecione um depósito" at bounding box center [343, 151] width 312 height 42
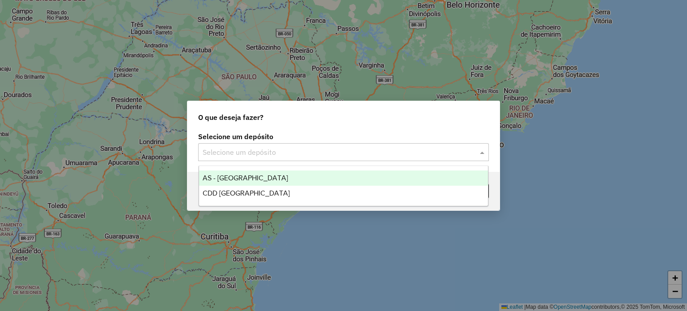
click at [405, 155] on input "text" at bounding box center [335, 152] width 264 height 11
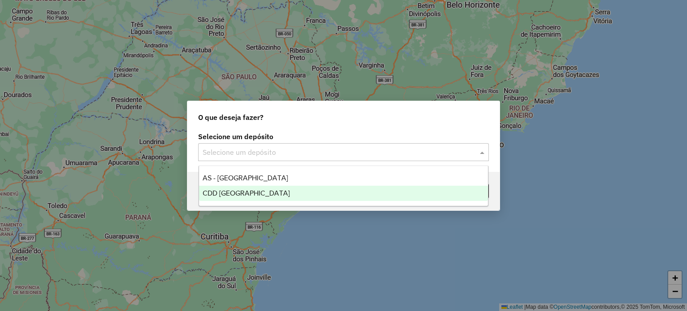
click at [227, 195] on span "CDD [GEOGRAPHIC_DATA]" at bounding box center [246, 193] width 87 height 8
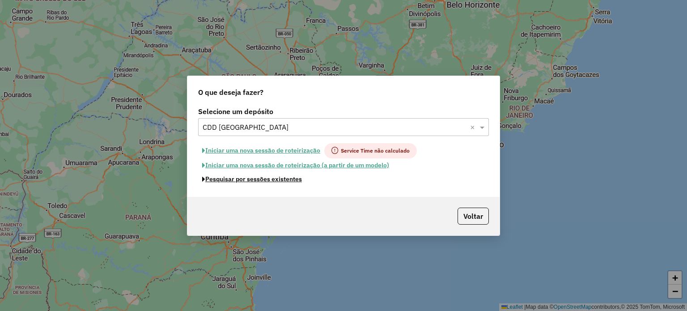
click at [293, 179] on button "Pesquisar por sessões existentes" at bounding box center [252, 179] width 108 height 14
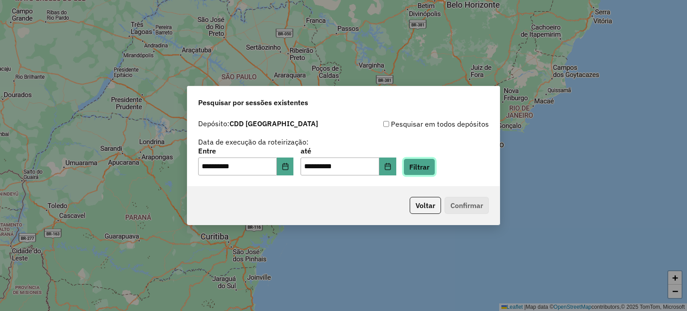
click at [425, 166] on button "Filtrar" at bounding box center [420, 166] width 32 height 17
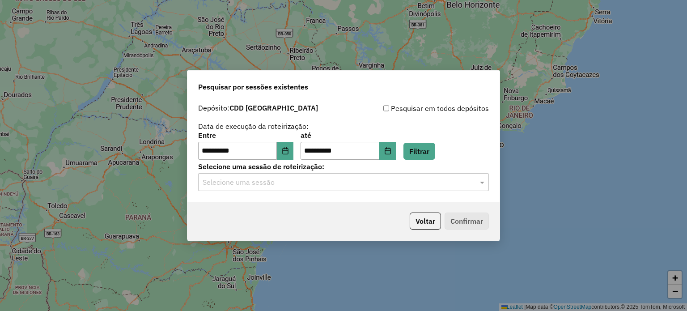
click at [324, 184] on input "text" at bounding box center [335, 182] width 264 height 11
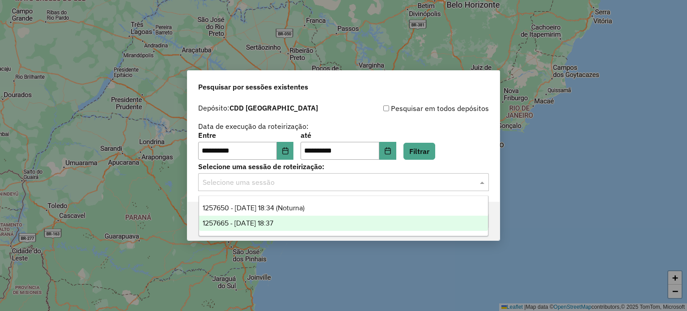
click at [263, 225] on span "1257665 - 02/09/2025 18:37" at bounding box center [238, 223] width 71 height 8
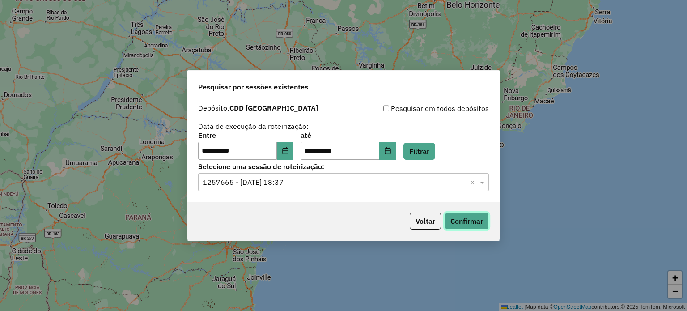
click at [474, 225] on button "Confirmar" at bounding box center [467, 221] width 44 height 17
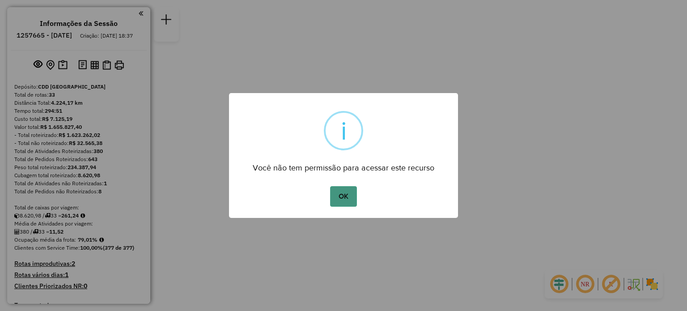
click at [346, 199] on button "OK" at bounding box center [343, 196] width 26 height 21
